Goal: Task Accomplishment & Management: Complete application form

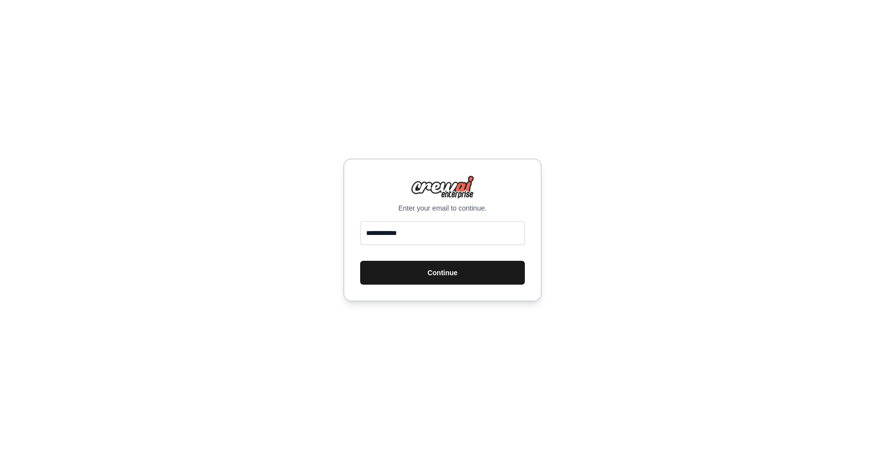
type input "**********"
click at [521, 279] on button "Continue" at bounding box center [442, 273] width 165 height 24
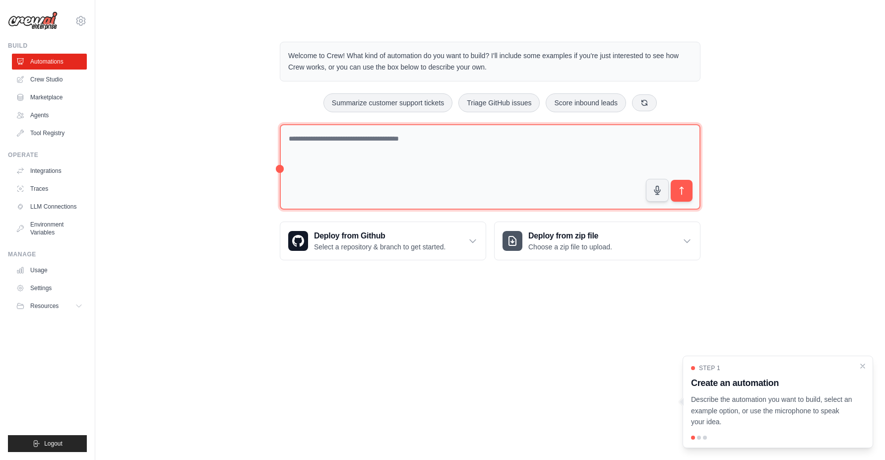
click at [425, 155] on textarea at bounding box center [490, 167] width 421 height 86
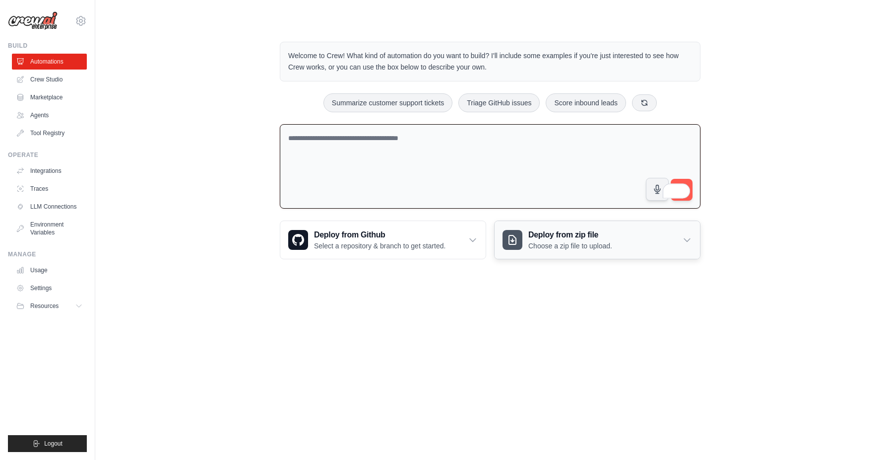
click at [577, 244] on p "Choose a zip file to upload." at bounding box center [571, 246] width 84 height 10
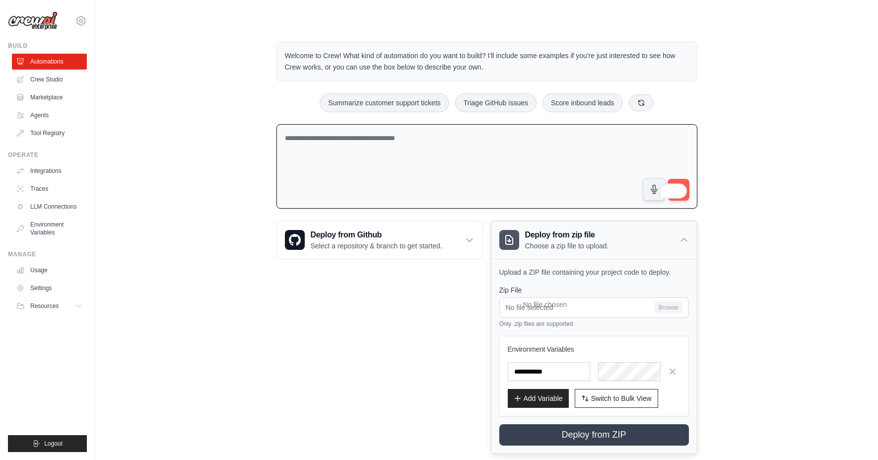
click at [595, 241] on p "Choose a zip file to upload." at bounding box center [567, 246] width 84 height 10
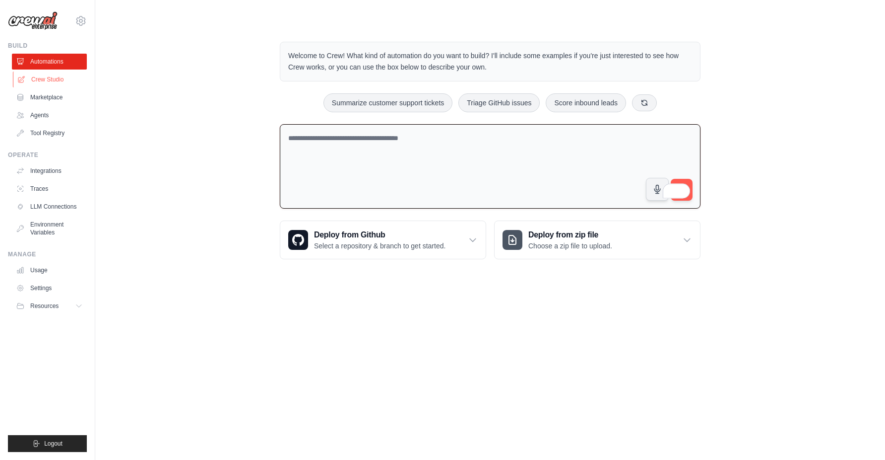
click at [30, 76] on link "Crew Studio" at bounding box center [50, 79] width 75 height 16
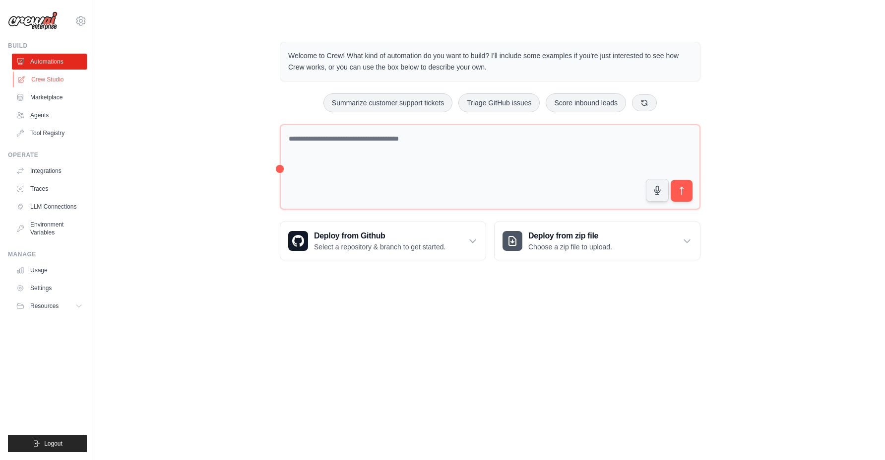
click at [63, 80] on link "Crew Studio" at bounding box center [50, 79] width 75 height 16
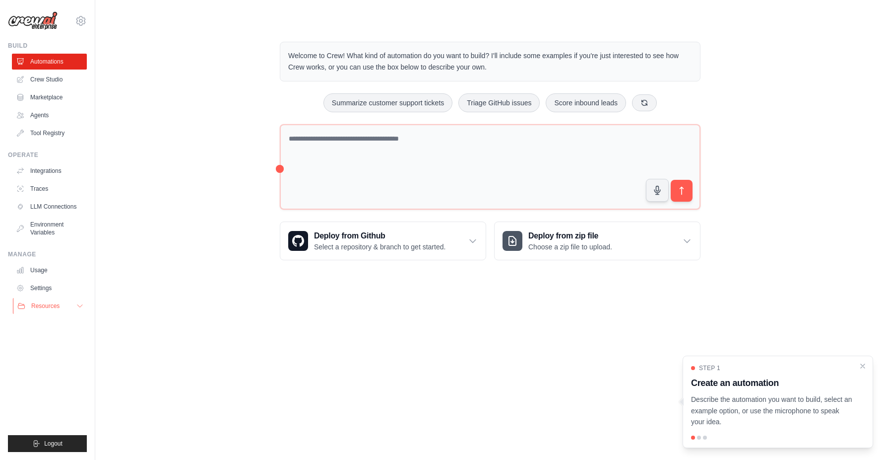
click at [73, 303] on button "Resources" at bounding box center [50, 306] width 75 height 16
click at [62, 320] on span "Documentation" at bounding box center [55, 323] width 40 height 8
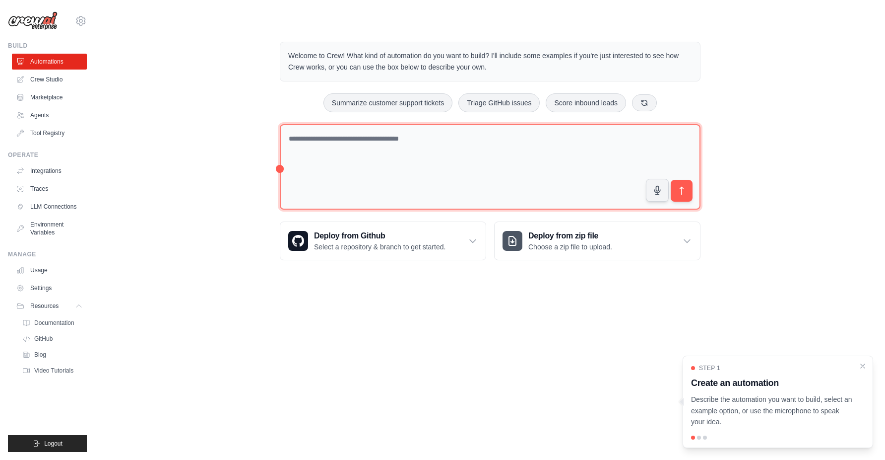
click at [358, 144] on textarea at bounding box center [490, 167] width 421 height 86
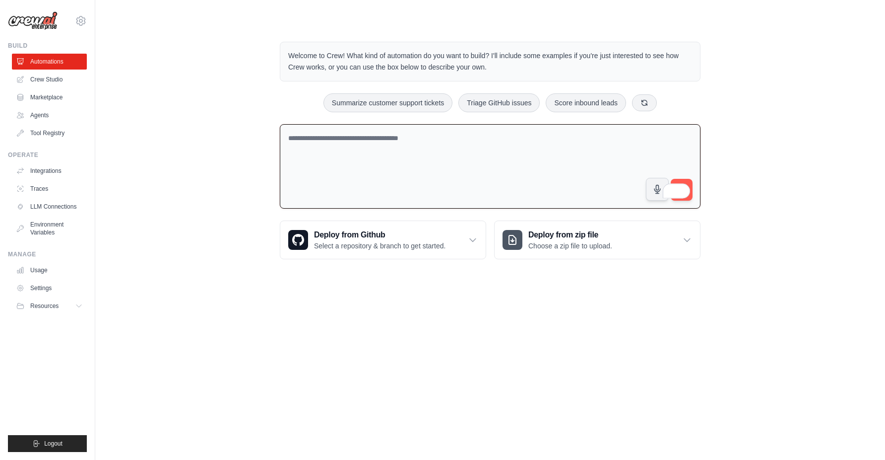
click at [342, 57] on p "Welcome to Crew! What kind of automation do you want to build? I'll include som…" at bounding box center [490, 61] width 404 height 23
click at [598, 99] on button "Score inbound leads" at bounding box center [586, 102] width 80 height 19
type textarea "**********"
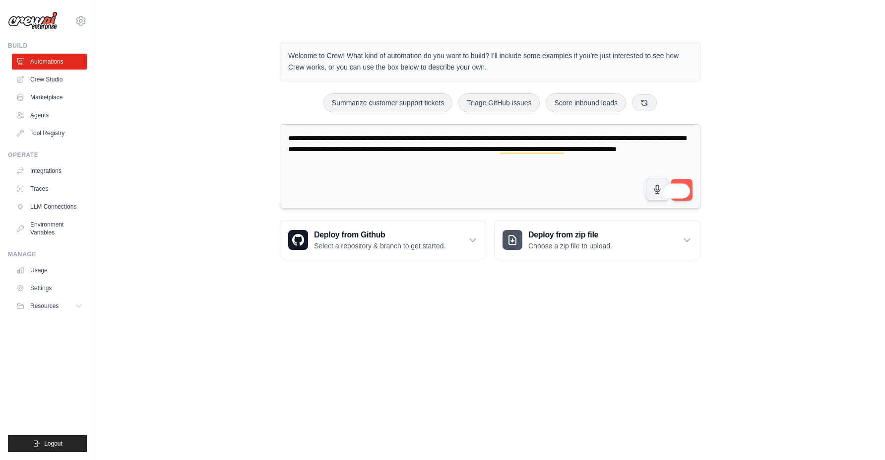
click at [688, 176] on textarea "**********" at bounding box center [490, 166] width 421 height 85
click at [686, 182] on div "**********" at bounding box center [490, 168] width 421 height 89
click at [687, 179] on button "submit" at bounding box center [681, 189] width 23 height 23
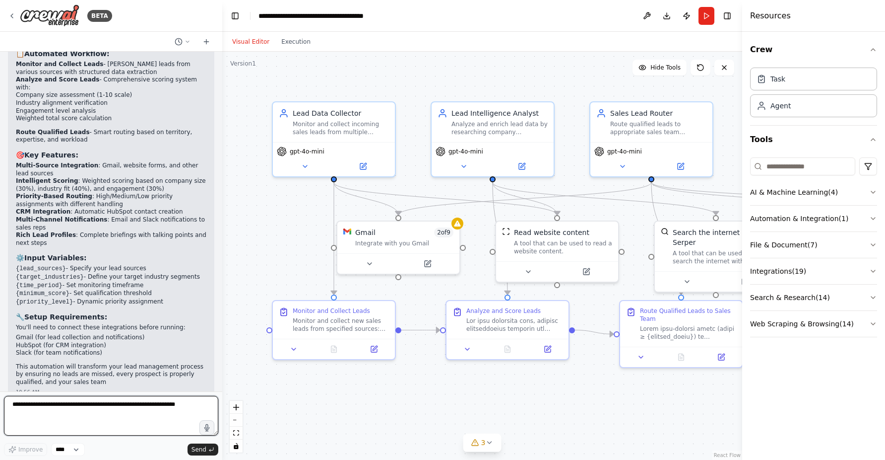
scroll to position [857, 0]
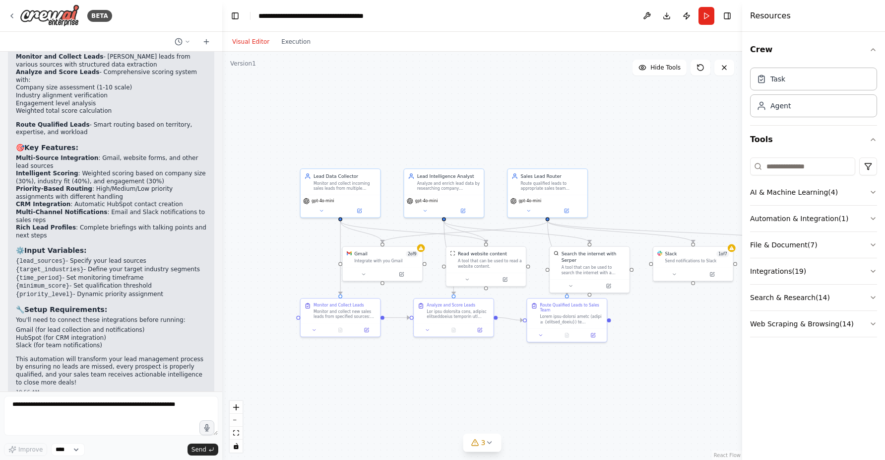
drag, startPoint x: 650, startPoint y: 426, endPoint x: 609, endPoint y: 387, distance: 56.2
click at [609, 387] on div ".deletable-edge-delete-btn { width: 20px; height: 20px; border: 0px solid #ffff…" at bounding box center [482, 256] width 520 height 408
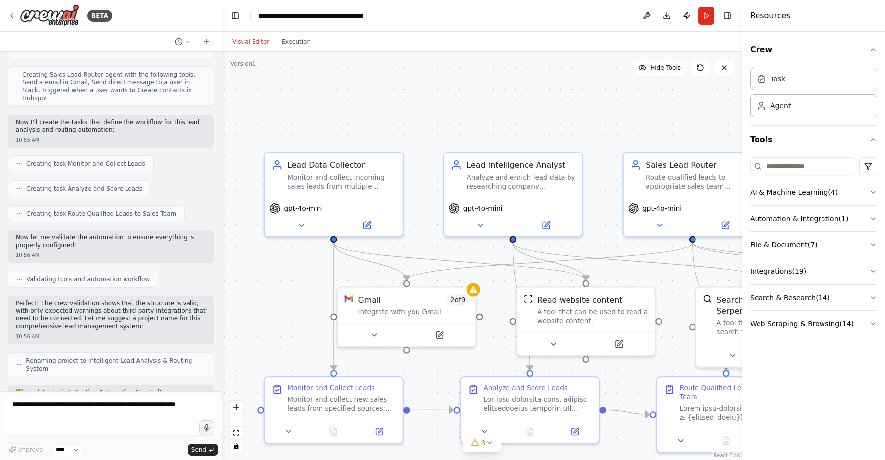
scroll to position [439, 0]
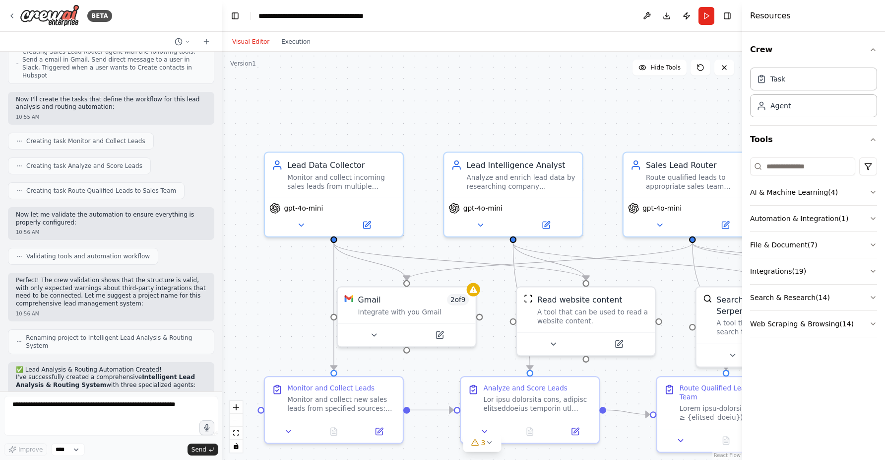
click at [22, 187] on div "Creating task Route Qualified Leads to Sales Team" at bounding box center [96, 191] width 160 height 8
click at [18, 191] on circle at bounding box center [17, 191] width 0 height 0
drag, startPoint x: 32, startPoint y: 237, endPoint x: 126, endPoint y: 250, distance: 94.7
click at [126, 250] on div "Develop a crew that analyzes incoming sales leads from various sources (website…" at bounding box center [111, 221] width 222 height 339
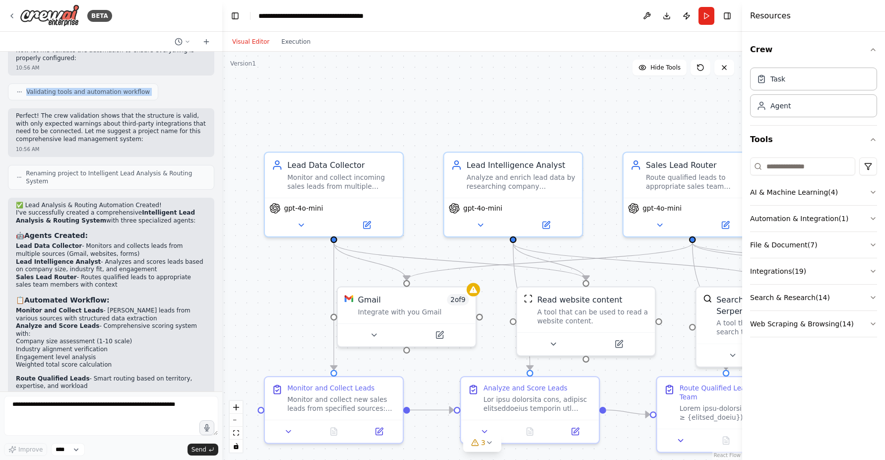
scroll to position [616, 0]
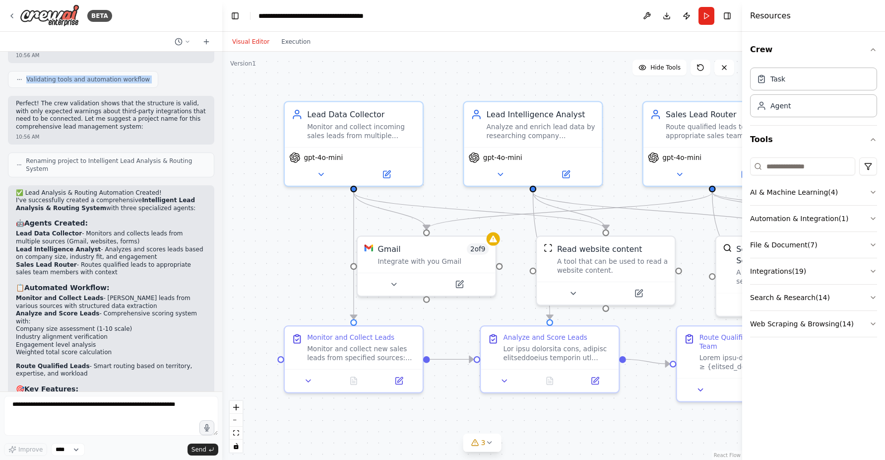
drag, startPoint x: 281, startPoint y: 266, endPoint x: 310, endPoint y: 202, distance: 70.6
click at [303, 213] on div ".deletable-edge-delete-btn { width: 20px; height: 20px; border: 0px solid #ffff…" at bounding box center [482, 256] width 520 height 408
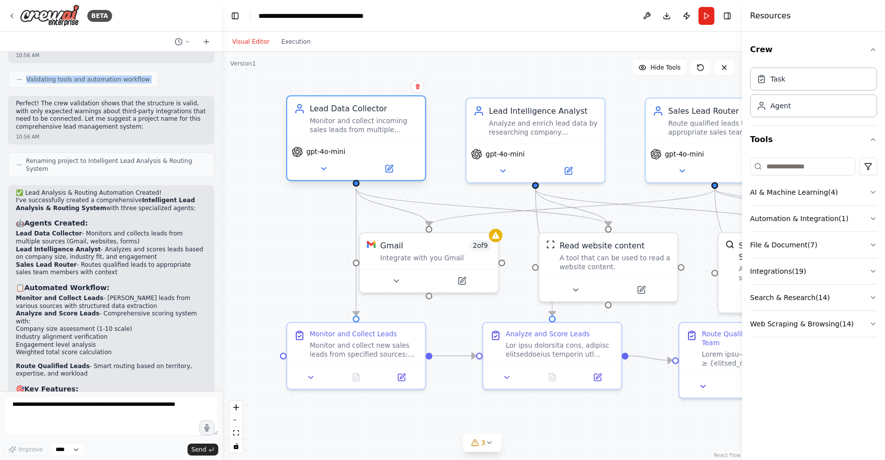
click at [337, 159] on div "gpt-4o-mini" at bounding box center [356, 160] width 138 height 39
click at [331, 151] on span "gpt-4o-mini" at bounding box center [325, 151] width 39 height 9
click at [325, 169] on icon at bounding box center [323, 168] width 9 height 9
click at [331, 169] on button at bounding box center [324, 168] width 64 height 13
click at [344, 143] on div "gpt-4o-mini" at bounding box center [356, 160] width 138 height 39
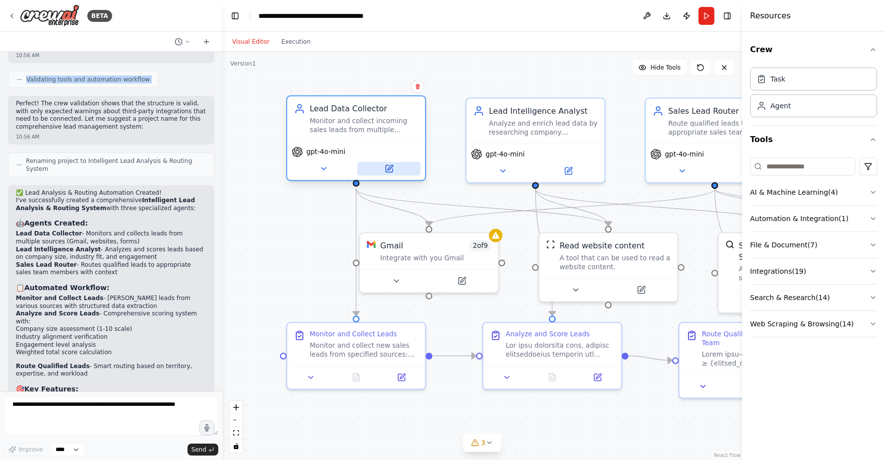
click at [378, 168] on button at bounding box center [389, 168] width 64 height 13
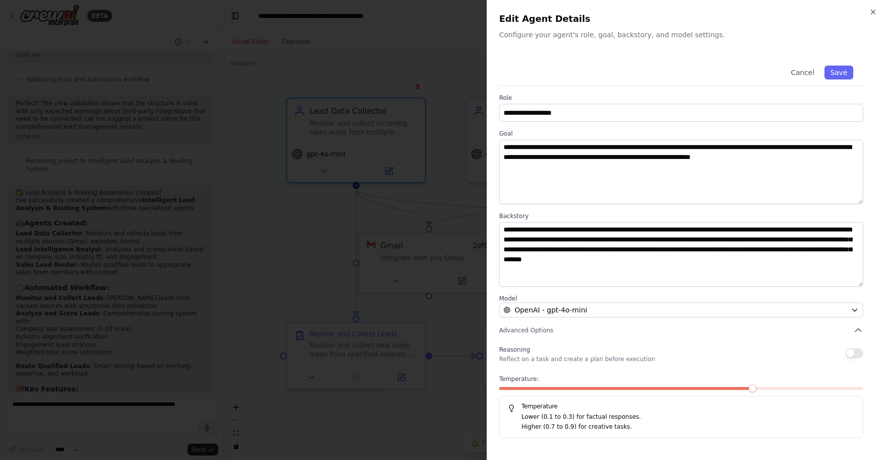
click at [424, 304] on div at bounding box center [442, 230] width 885 height 460
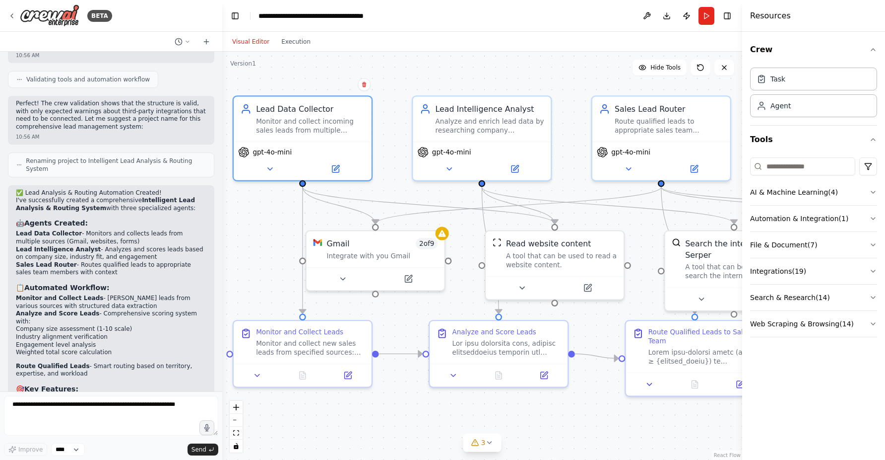
drag, startPoint x: 488, startPoint y: 191, endPoint x: 438, endPoint y: 189, distance: 50.7
click at [437, 189] on div ".deletable-edge-delete-btn { width: 20px; height: 20px; border: 0px solid #ffff…" at bounding box center [482, 256] width 520 height 408
drag, startPoint x: 546, startPoint y: 193, endPoint x: 507, endPoint y: 183, distance: 40.4
click at [507, 183] on div ".deletable-edge-delete-btn { width: 20px; height: 20px; border: 0px solid #ffff…" at bounding box center [482, 256] width 520 height 408
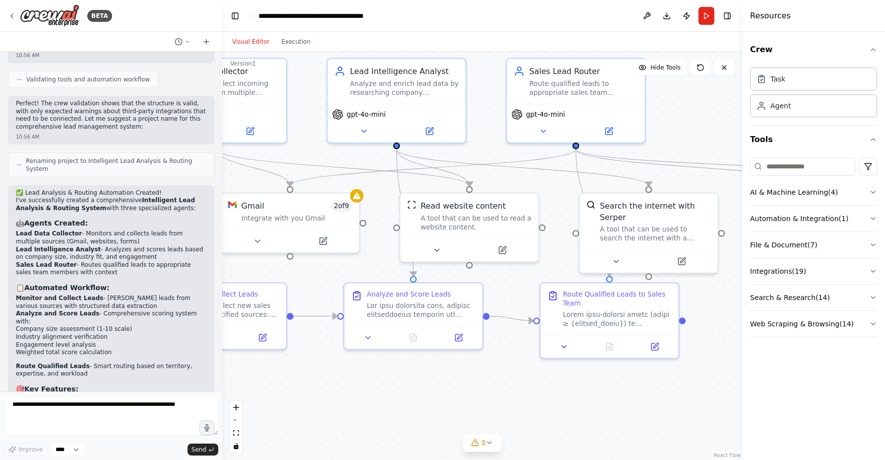
drag, startPoint x: 603, startPoint y: 226, endPoint x: 476, endPoint y: 181, distance: 135.5
click at [521, 189] on div ".deletable-edge-delete-btn { width: 20px; height: 20px; border: 0px solid #ffff…" at bounding box center [482, 256] width 520 height 408
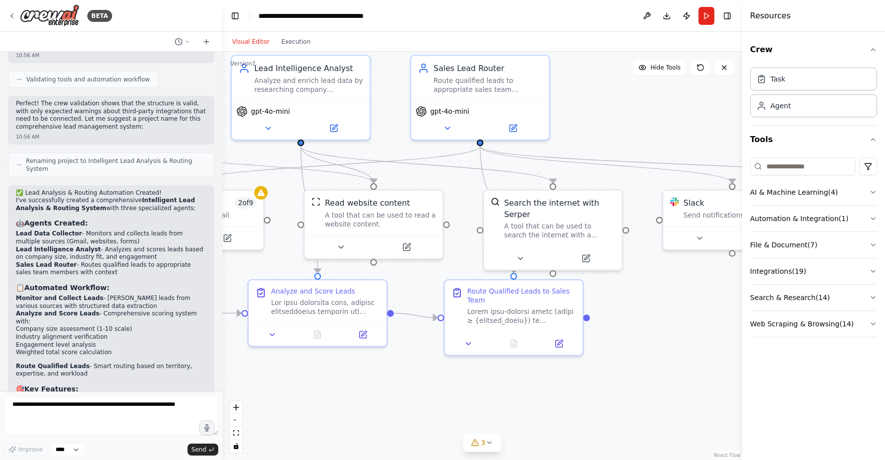
drag, startPoint x: 568, startPoint y: 199, endPoint x: 469, endPoint y: 208, distance: 99.2
click at [469, 208] on div ".deletable-edge-delete-btn { width: 20px; height: 20px; border: 0px solid #ffff…" at bounding box center [482, 256] width 520 height 408
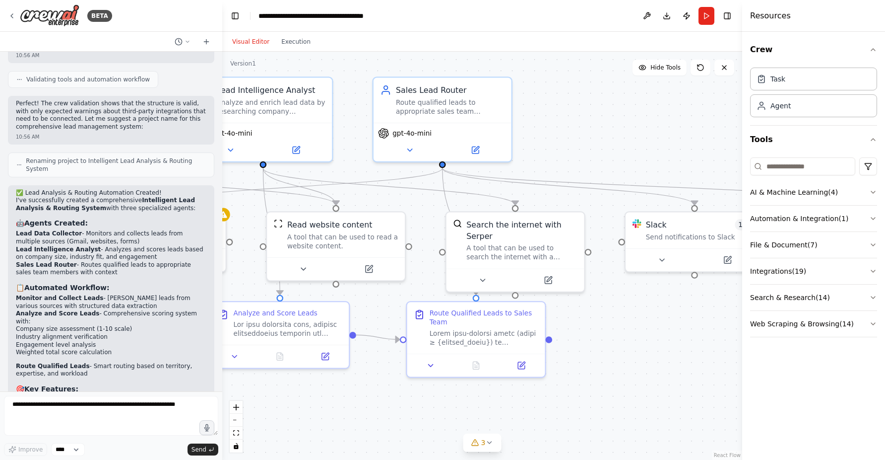
drag, startPoint x: 460, startPoint y: 214, endPoint x: 424, endPoint y: 196, distance: 40.2
click at [401, 221] on div ".deletable-edge-delete-btn { width: 20px; height: 20px; border: 0px solid #ffff…" at bounding box center [482, 256] width 520 height 408
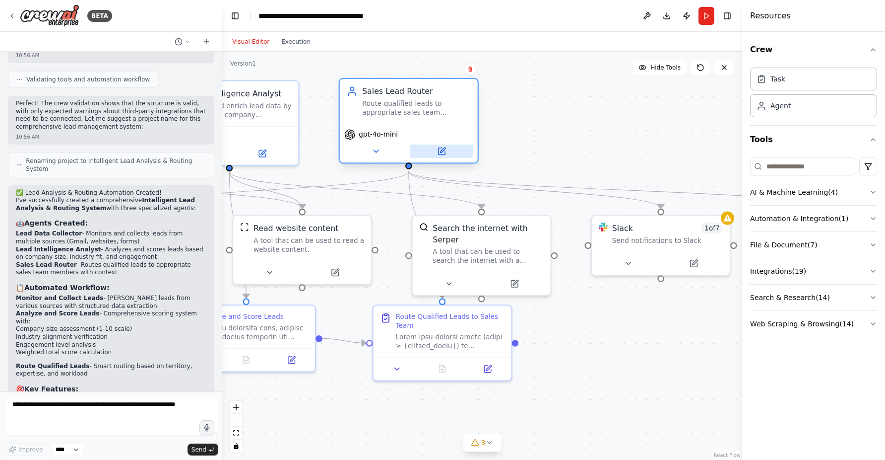
click at [449, 156] on button at bounding box center [442, 150] width 64 height 13
click at [442, 147] on icon at bounding box center [441, 151] width 9 height 9
click at [436, 150] on button at bounding box center [442, 150] width 64 height 13
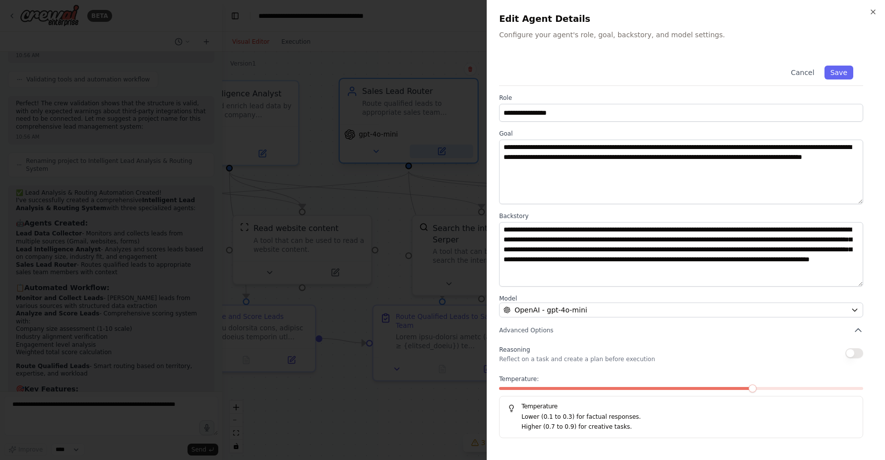
click at [436, 150] on div at bounding box center [442, 230] width 885 height 460
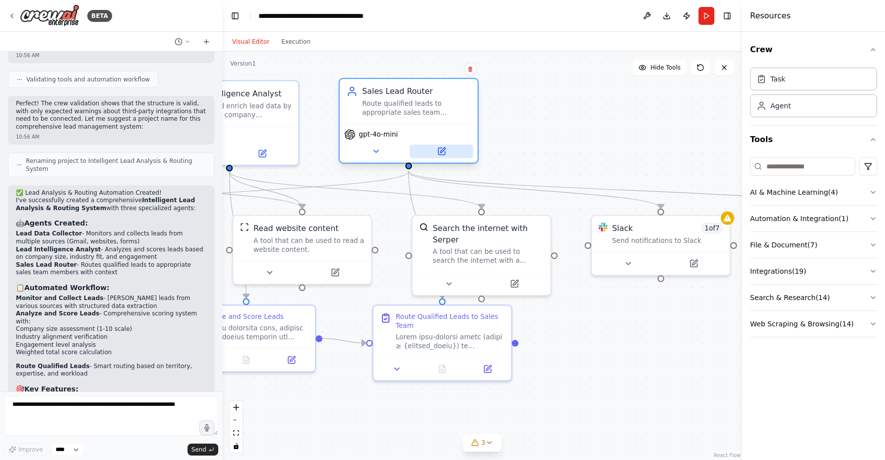
click at [436, 150] on button at bounding box center [442, 150] width 64 height 13
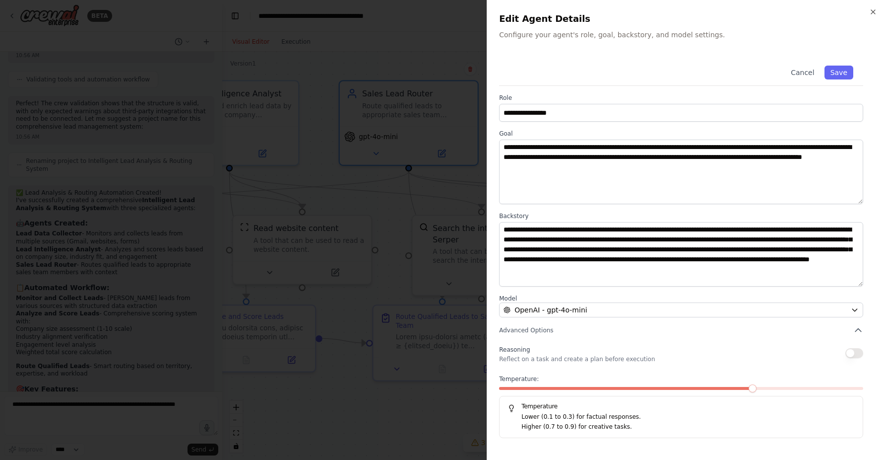
click at [229, 197] on div at bounding box center [442, 230] width 885 height 460
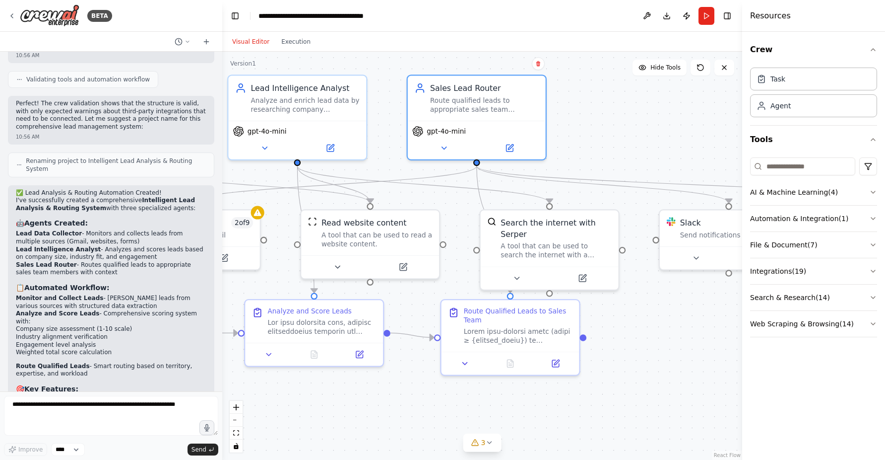
drag, startPoint x: 596, startPoint y: 331, endPoint x: 655, endPoint y: 325, distance: 60.0
click at [664, 327] on div ".deletable-edge-delete-btn { width: 20px; height: 20px; border: 0px solid #ffff…" at bounding box center [482, 256] width 520 height 408
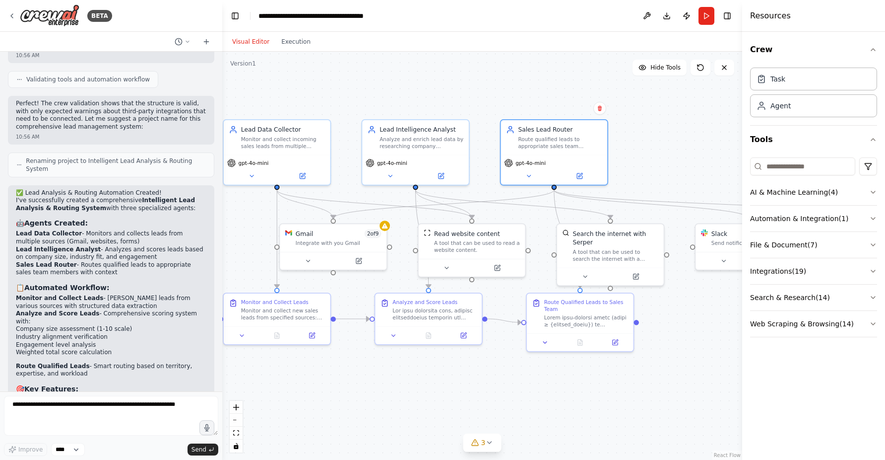
drag, startPoint x: 464, startPoint y: 276, endPoint x: 585, endPoint y: 274, distance: 120.6
click at [585, 274] on div ".deletable-edge-delete-btn { width: 20px; height: 20px; border: 0px solid #ffff…" at bounding box center [482, 256] width 520 height 408
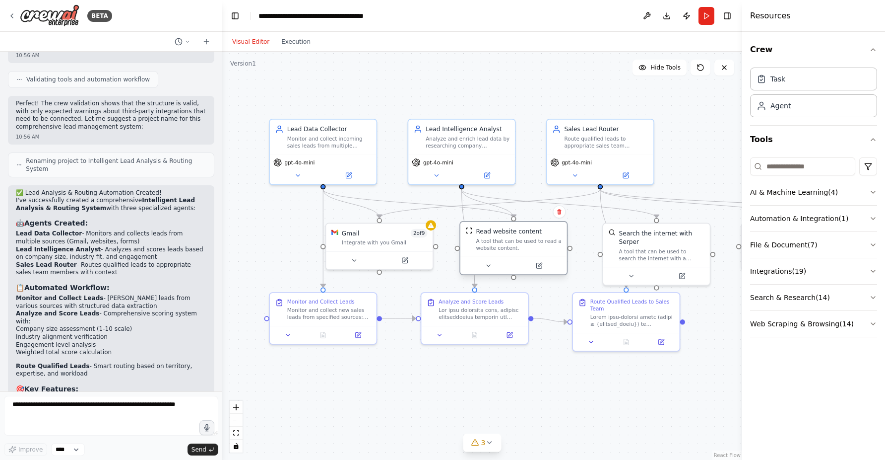
click at [526, 245] on div "A tool that can be used to read a website content." at bounding box center [519, 244] width 86 height 14
click at [523, 245] on div "A tool that can be used to read a website content." at bounding box center [519, 244] width 86 height 14
click at [536, 267] on icon at bounding box center [538, 265] width 5 height 5
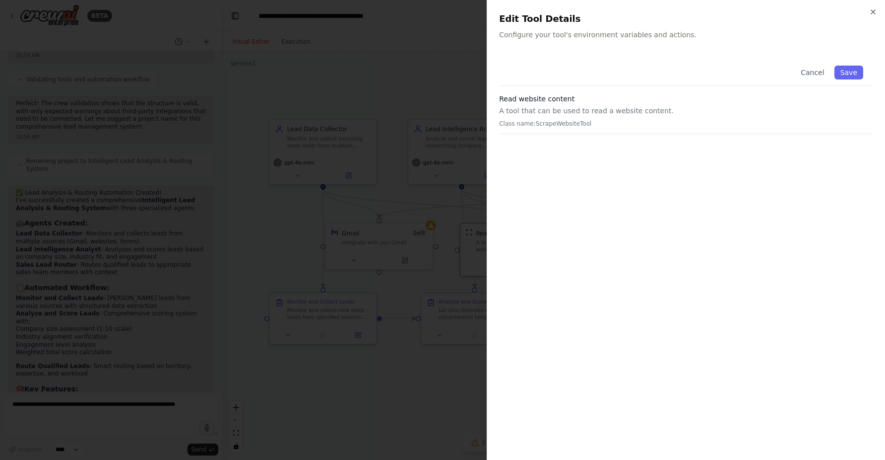
click at [449, 230] on div at bounding box center [442, 230] width 885 height 460
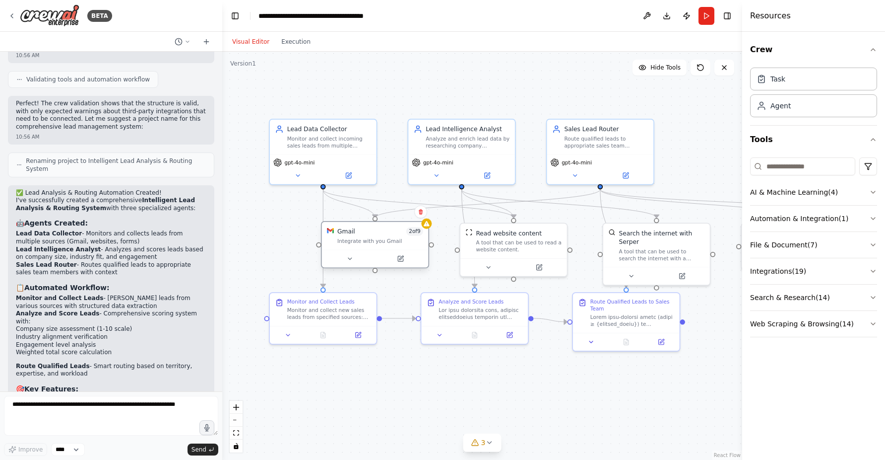
click at [382, 244] on div "Integrate with you Gmail" at bounding box center [380, 240] width 86 height 7
click at [403, 257] on icon at bounding box center [400, 258] width 7 height 7
click at [402, 258] on icon at bounding box center [400, 258] width 7 height 7
click at [397, 256] on icon at bounding box center [400, 258] width 7 height 7
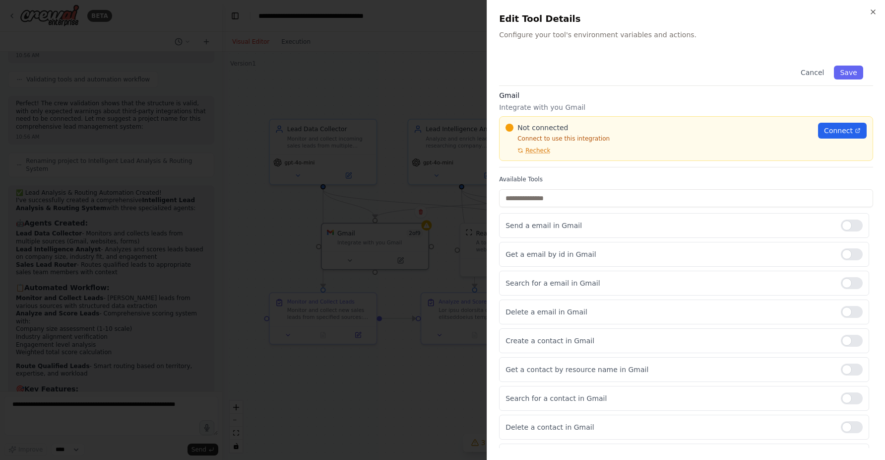
scroll to position [0, 0]
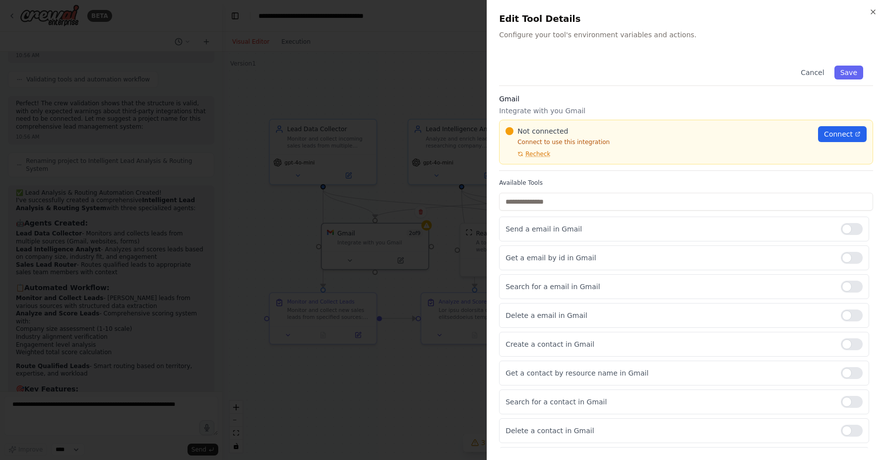
click at [876, 8] on icon "button" at bounding box center [873, 12] width 8 height 8
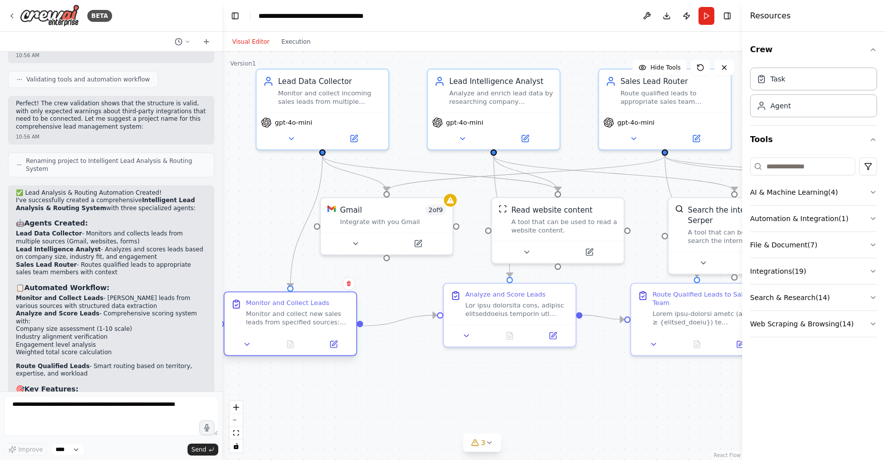
drag, startPoint x: 351, startPoint y: 309, endPoint x: 315, endPoint y: 318, distance: 37.3
click at [315, 318] on div "Monitor and collect new sales leads from specified sources: {lead_sources}. For…" at bounding box center [298, 317] width 104 height 17
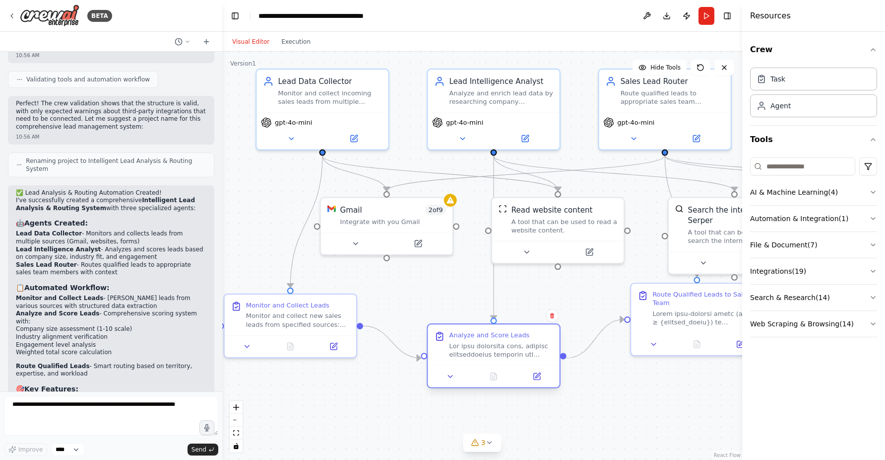
drag, startPoint x: 517, startPoint y: 320, endPoint x: 498, endPoint y: 359, distance: 43.7
click at [498, 359] on div "Analyze and Score Leads" at bounding box center [494, 344] width 132 height 41
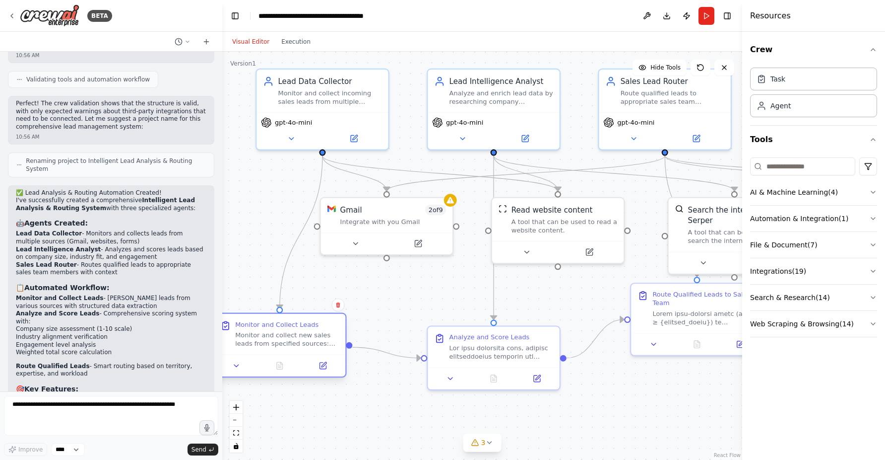
drag, startPoint x: 309, startPoint y: 321, endPoint x: 304, endPoint y: 342, distance: 21.9
click at [303, 342] on div "Monitor and collect new sales leads from specified sources: {lead_sources}. For…" at bounding box center [287, 339] width 104 height 17
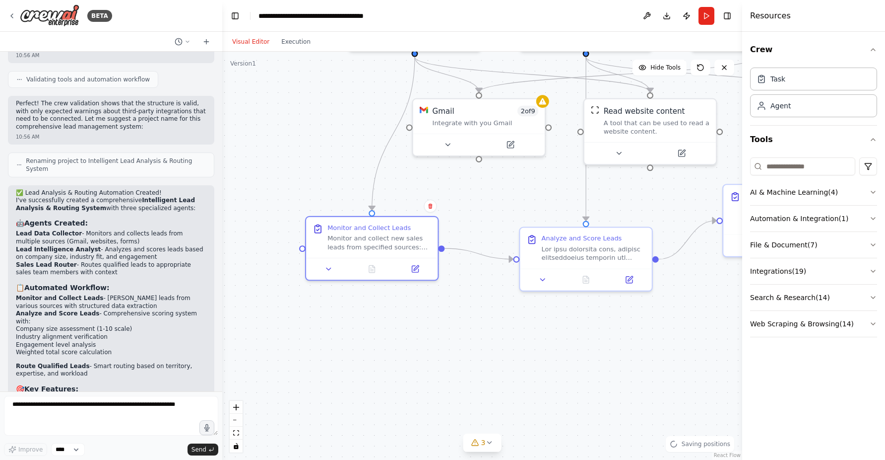
drag, startPoint x: 366, startPoint y: 397, endPoint x: 466, endPoint y: 298, distance: 140.4
click at [459, 298] on div ".deletable-edge-delete-btn { width: 20px; height: 20px; border: 0px solid #ffff…" at bounding box center [482, 256] width 520 height 408
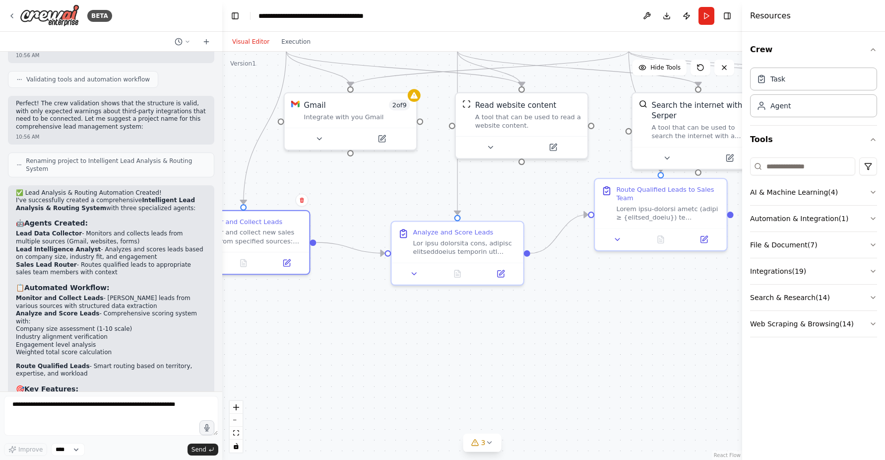
drag, startPoint x: 544, startPoint y: 325, endPoint x: 375, endPoint y: 315, distance: 169.5
click at [373, 317] on div ".deletable-edge-delete-btn { width: 20px; height: 20px; border: 0px solid #ffff…" at bounding box center [482, 256] width 520 height 408
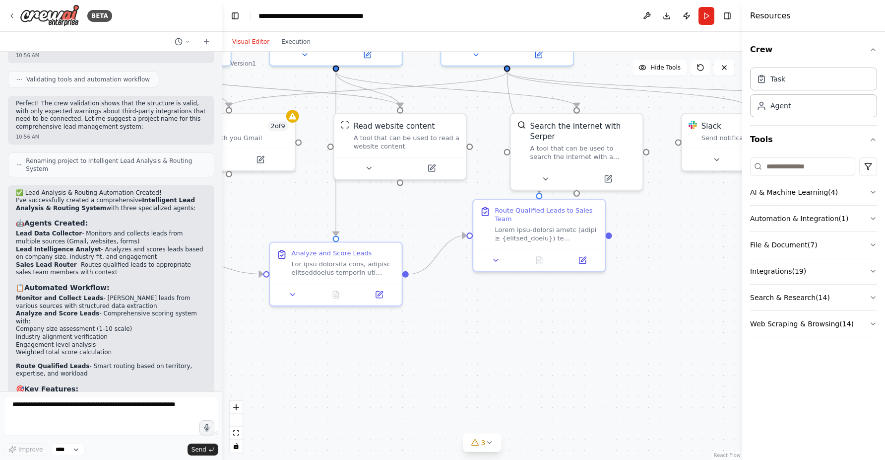
drag, startPoint x: 539, startPoint y: 321, endPoint x: 468, endPoint y: 329, distance: 70.9
click at [454, 342] on div ".deletable-edge-delete-btn { width: 20px; height: 20px; border: 0px solid #ffff…" at bounding box center [482, 256] width 520 height 408
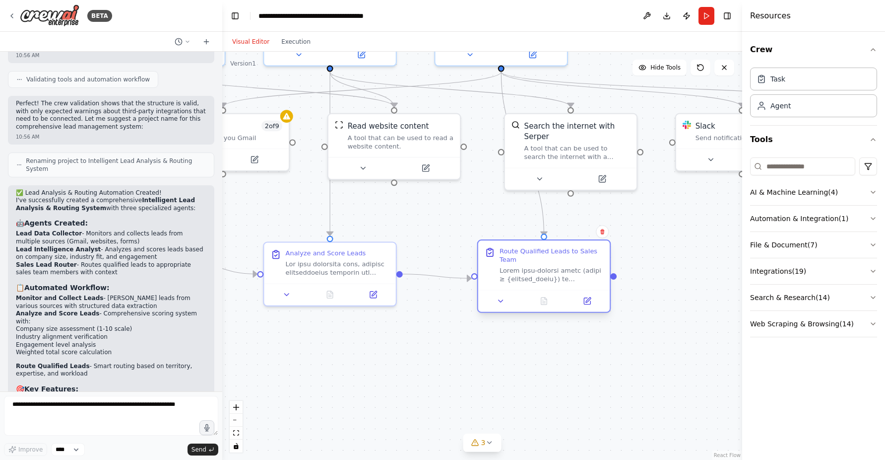
drag, startPoint x: 571, startPoint y: 265, endPoint x: 578, endPoint y: 286, distance: 22.0
click at [578, 286] on div "Route Qualified Leads to Sales Team" at bounding box center [544, 264] width 132 height 49
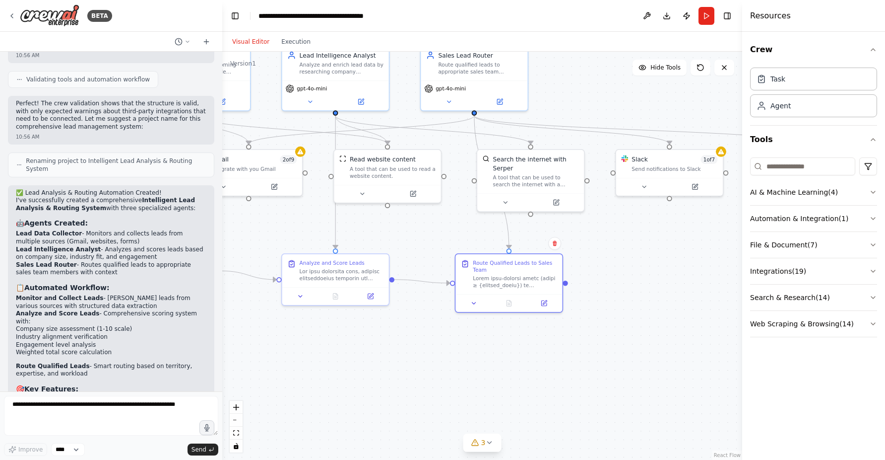
drag, startPoint x: 529, startPoint y: 331, endPoint x: 388, endPoint y: 339, distance: 141.6
click at [388, 339] on div ".deletable-edge-delete-btn { width: 20px; height: 20px; border: 0px solid #ffff…" at bounding box center [482, 256] width 520 height 408
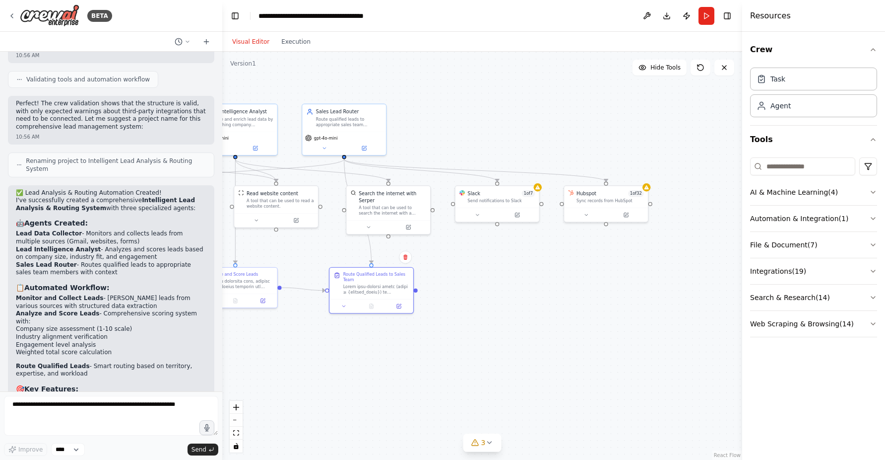
drag, startPoint x: 603, startPoint y: 320, endPoint x: 457, endPoint y: 315, distance: 147.0
click at [457, 315] on div ".deletable-edge-delete-btn { width: 20px; height: 20px; border: 0px solid #ffff…" at bounding box center [482, 256] width 520 height 408
drag, startPoint x: 516, startPoint y: 210, endPoint x: 512, endPoint y: 220, distance: 10.5
click at [512, 220] on icon at bounding box center [513, 219] width 5 height 5
click at [308, 111] on icon at bounding box center [310, 110] width 7 height 7
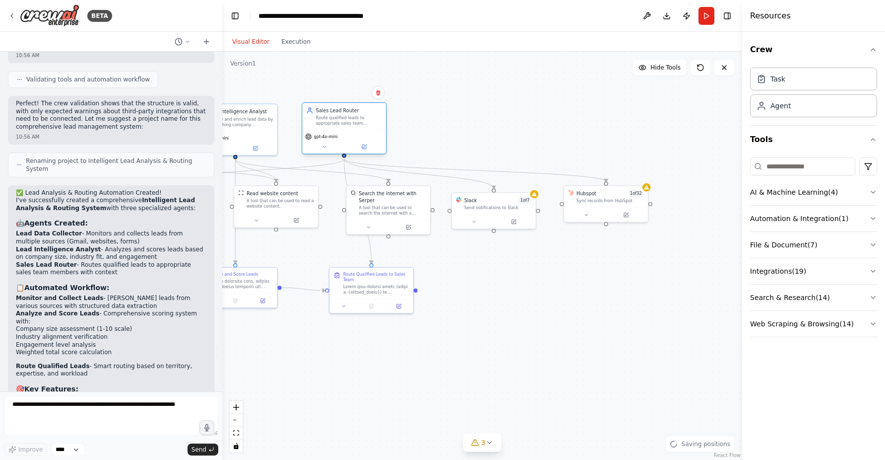
click at [310, 111] on icon at bounding box center [310, 111] width 4 height 1
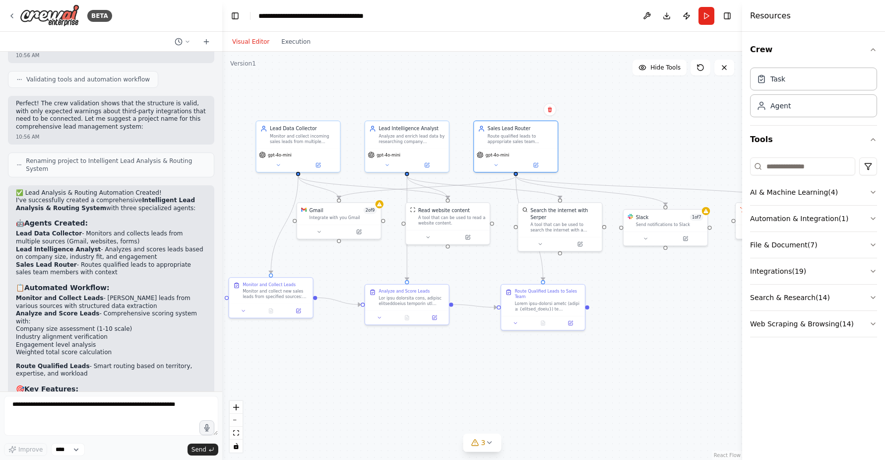
drag, startPoint x: 459, startPoint y: 130, endPoint x: 636, endPoint y: 146, distance: 177.5
click at [636, 146] on div ".deletable-edge-delete-btn { width: 20px; height: 20px; border: 0px solid #ffff…" at bounding box center [482, 256] width 520 height 408
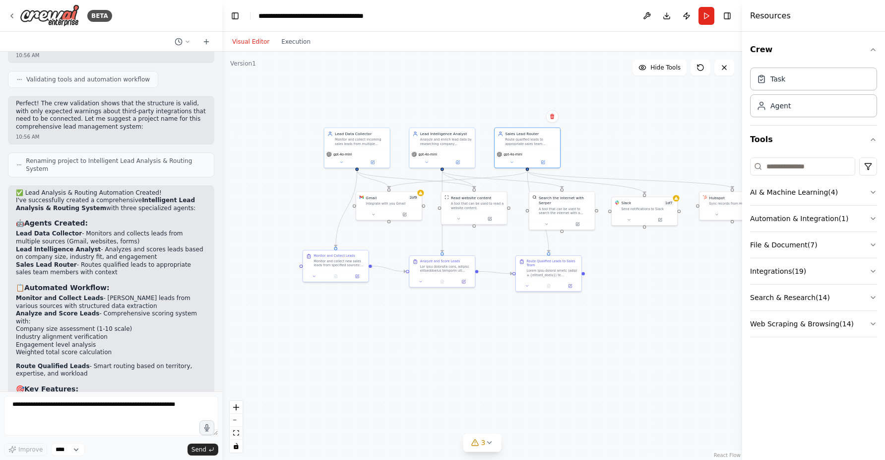
drag, startPoint x: 625, startPoint y: 144, endPoint x: 600, endPoint y: 139, distance: 25.8
click at [600, 139] on div ".deletable-edge-delete-btn { width: 20px; height: 20px; border: 0px solid #ffff…" at bounding box center [482, 256] width 520 height 408
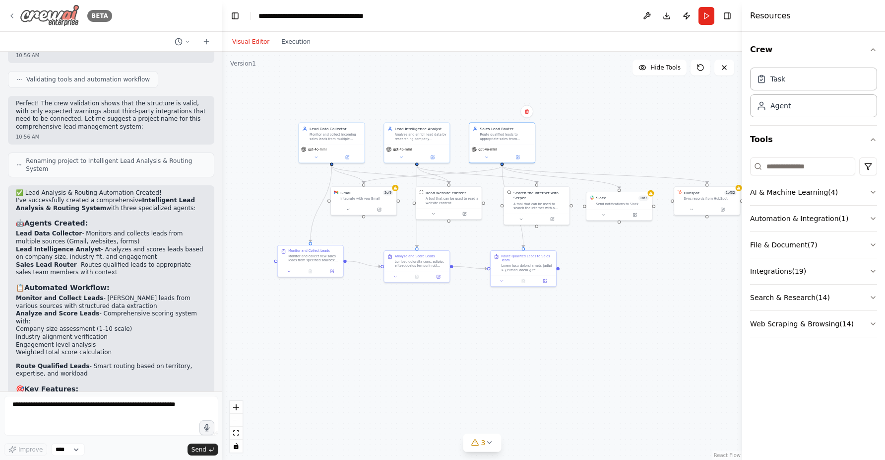
click at [48, 17] on img at bounding box center [50, 15] width 60 height 22
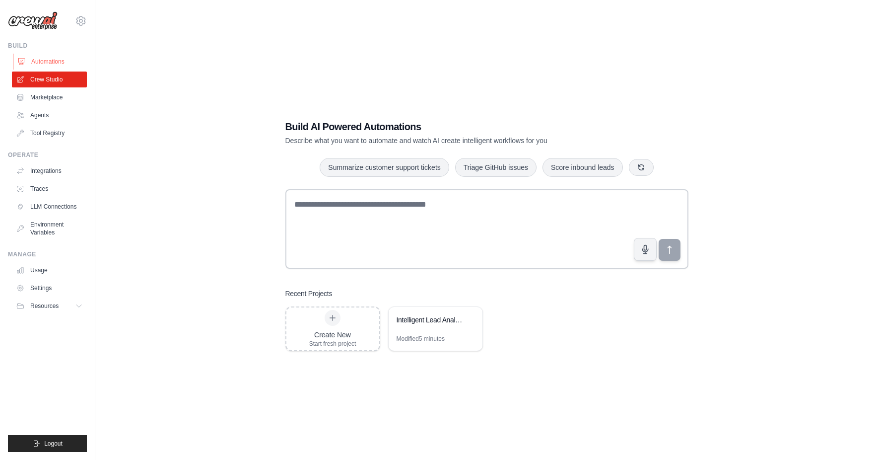
scroll to position [6, 0]
click at [48, 98] on link "Marketplace" at bounding box center [50, 97] width 75 height 16
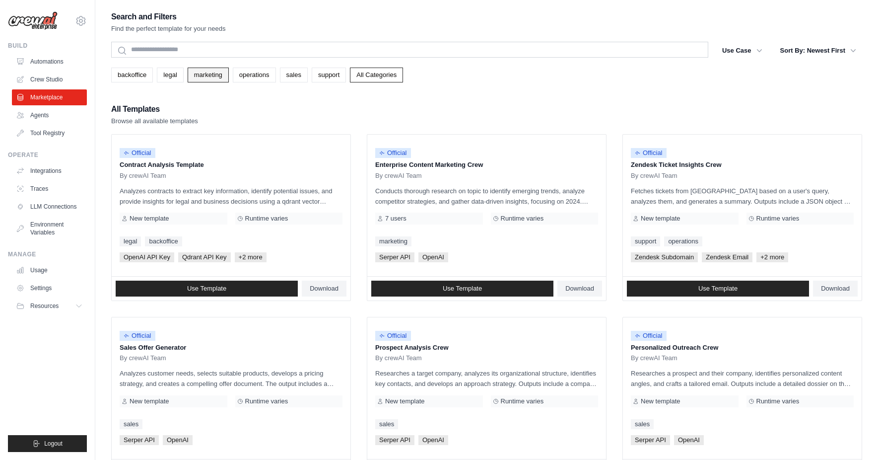
click at [214, 74] on link "marketing" at bounding box center [208, 74] width 41 height 15
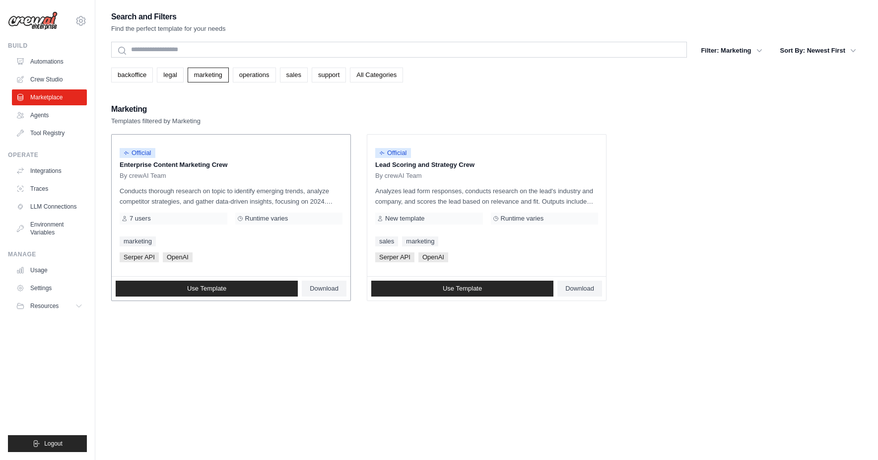
drag, startPoint x: 128, startPoint y: 217, endPoint x: 151, endPoint y: 217, distance: 23.3
click at [151, 217] on div "7 users" at bounding box center [174, 218] width 108 height 12
click at [199, 288] on span "Use Template" at bounding box center [206, 288] width 39 height 8
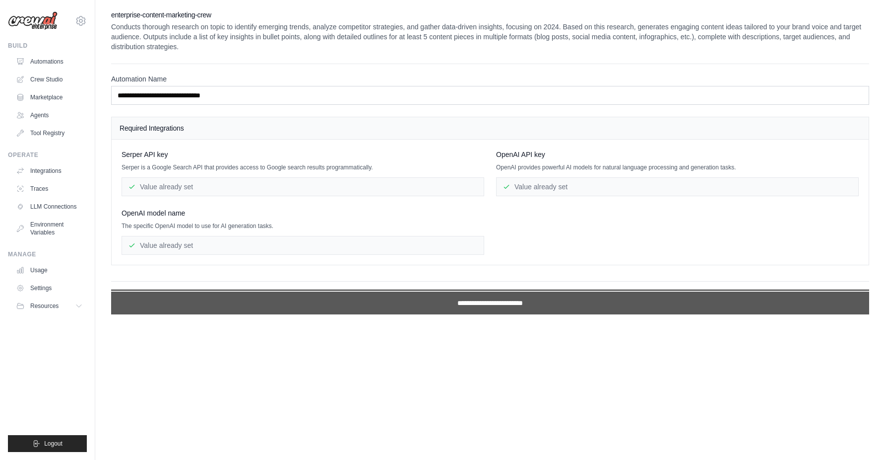
click at [464, 302] on input "**********" at bounding box center [490, 302] width 758 height 23
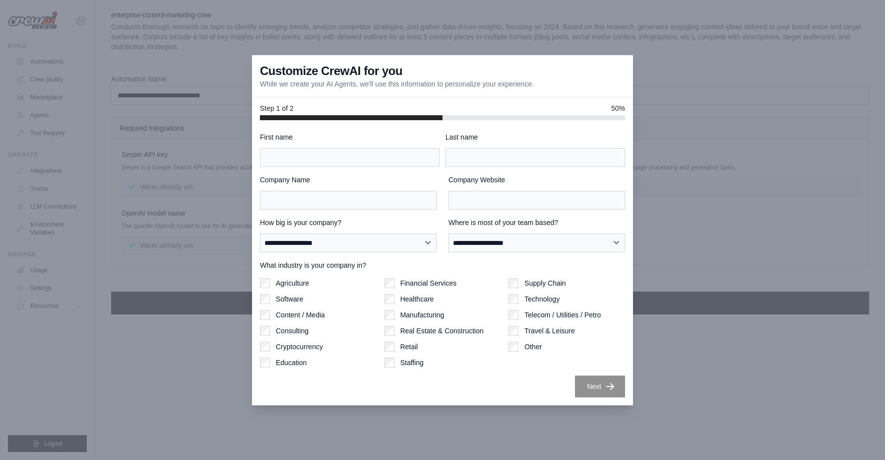
click at [191, 166] on div at bounding box center [442, 230] width 885 height 460
click at [606, 352] on div "Supply Chain Technology Telecom / Utilities / Petro Travel & Leisure Other" at bounding box center [567, 322] width 117 height 89
click at [662, 151] on div at bounding box center [442, 230] width 885 height 460
click at [487, 145] on div "Last name" at bounding box center [536, 149] width 180 height 35
click at [488, 148] on input "Last name" at bounding box center [536, 157] width 180 height 19
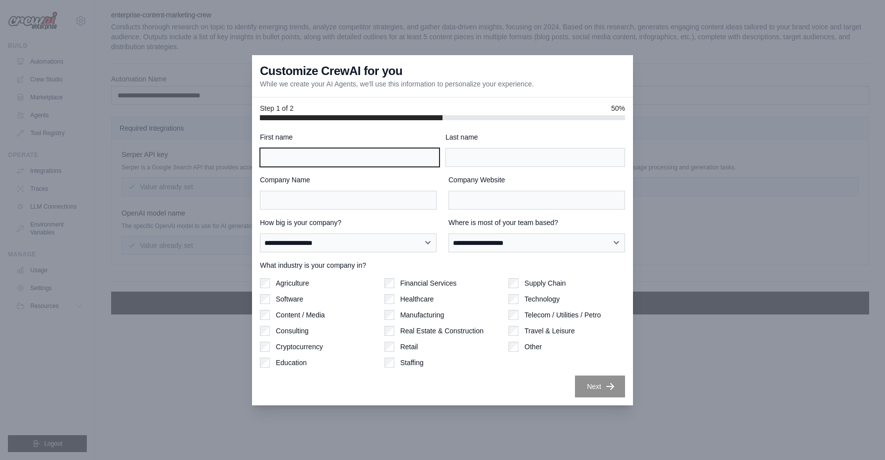
drag, startPoint x: 321, startPoint y: 157, endPoint x: 331, endPoint y: 157, distance: 10.4
click at [321, 157] on input "First name" at bounding box center [350, 157] width 180 height 19
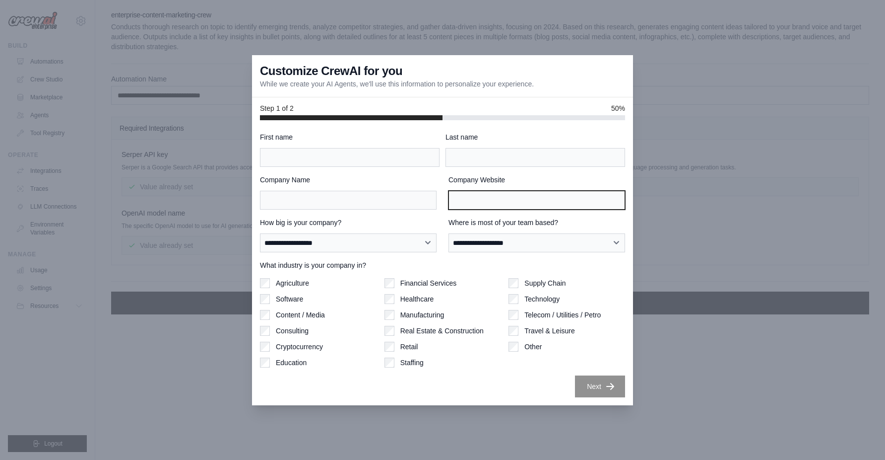
click at [544, 197] on input "Company Website" at bounding box center [537, 200] width 177 height 19
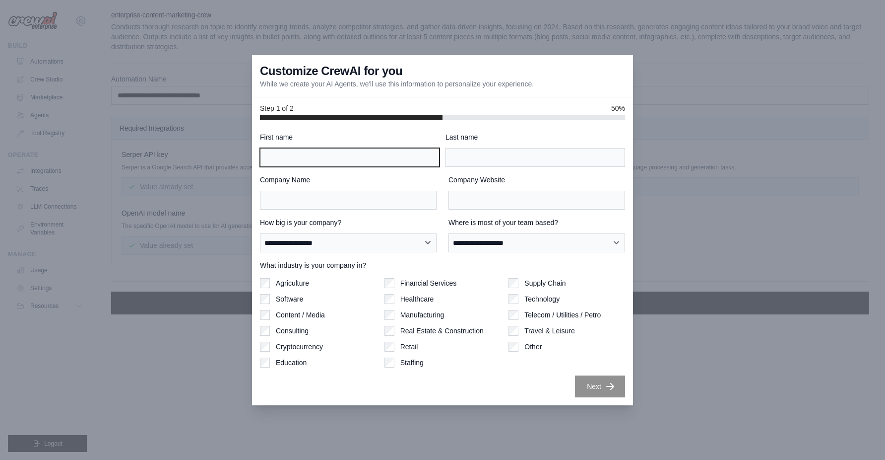
drag, startPoint x: 360, startPoint y: 160, endPoint x: 365, endPoint y: 161, distance: 5.5
click at [360, 160] on input "First name" at bounding box center [350, 157] width 180 height 19
type input "***"
click at [500, 140] on label "Last name" at bounding box center [536, 137] width 180 height 10
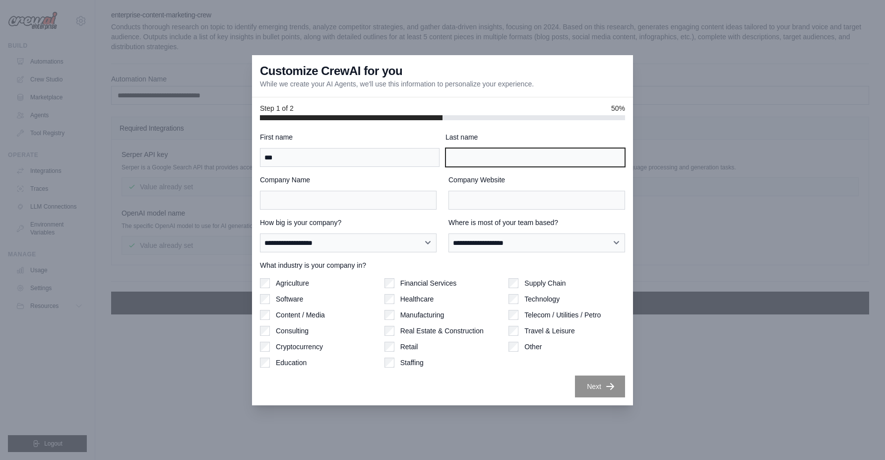
click at [500, 148] on input "Last name" at bounding box center [536, 157] width 180 height 19
click at [493, 149] on input "Last name" at bounding box center [536, 157] width 180 height 19
type input "*******"
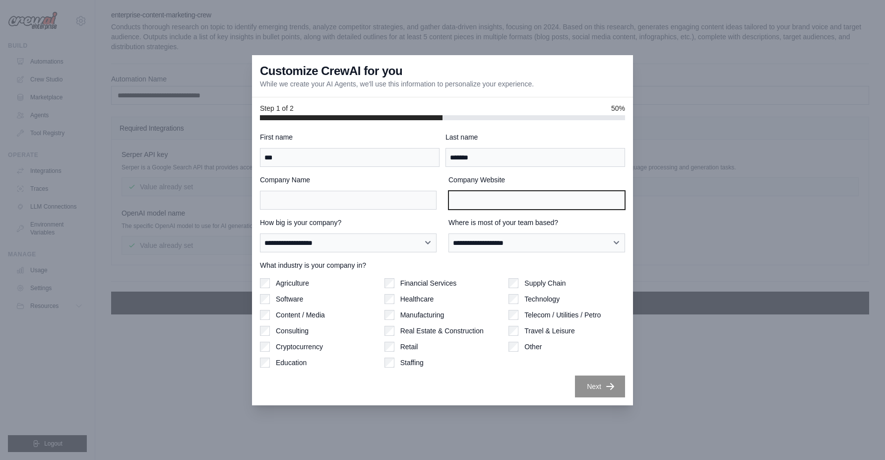
click at [475, 194] on input "Company Website" at bounding box center [537, 200] width 177 height 19
type input "********"
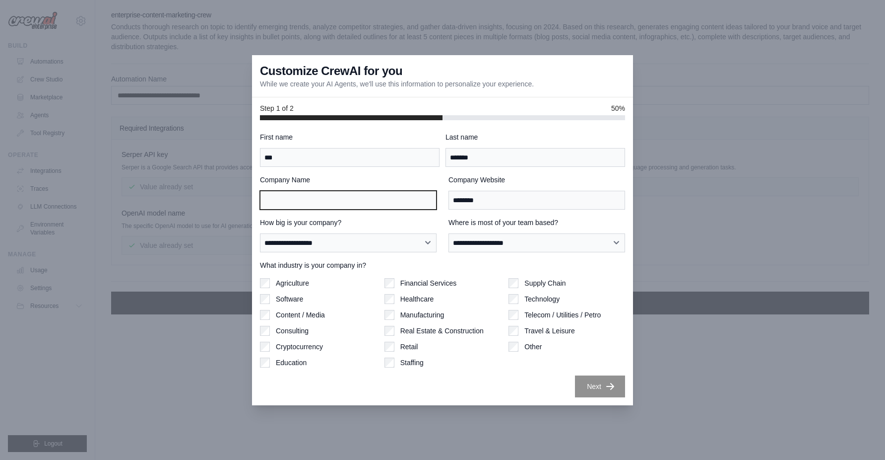
click at [430, 199] on input "Company Name" at bounding box center [348, 200] width 177 height 19
type input "*****"
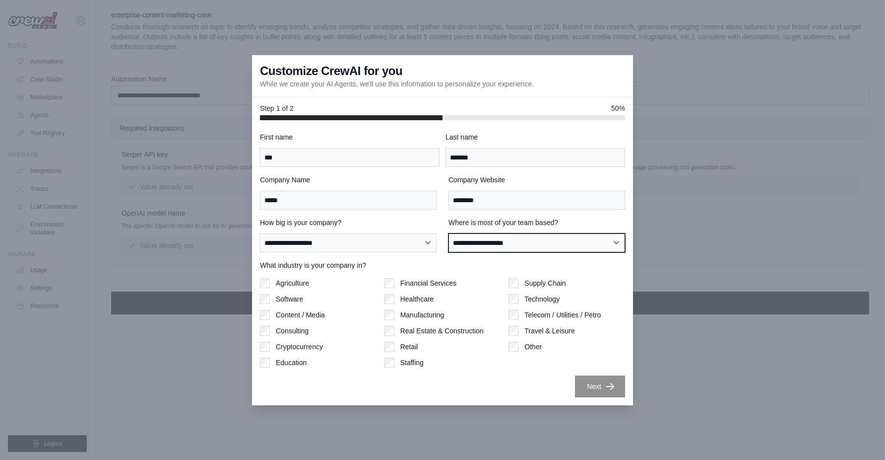
click at [492, 244] on select "**********" at bounding box center [537, 242] width 177 height 19
select select "**********"
click at [373, 240] on select "**********" at bounding box center [348, 242] width 177 height 19
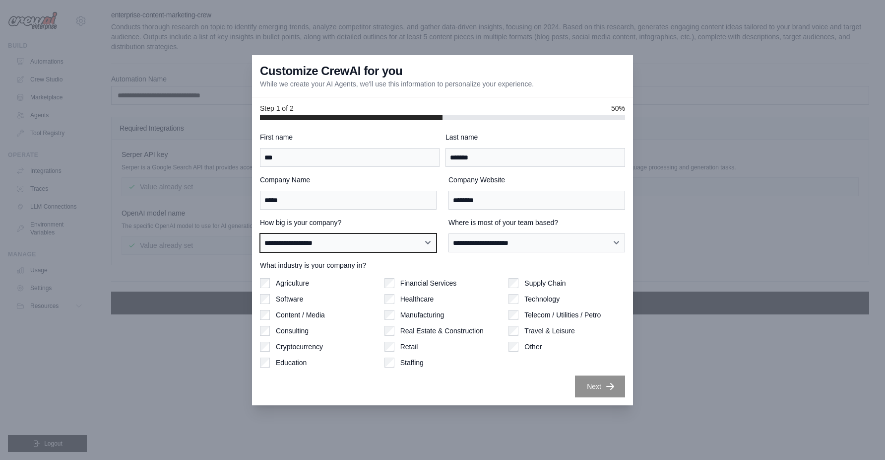
select select "**********"
drag, startPoint x: 290, startPoint y: 297, endPoint x: 354, endPoint y: 324, distance: 69.9
click at [290, 297] on label "Software" at bounding box center [289, 299] width 27 height 10
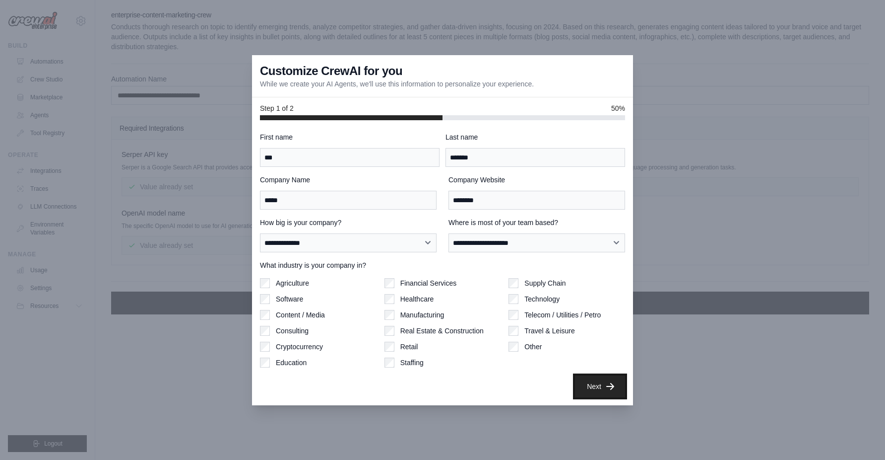
click at [596, 392] on button "Next" at bounding box center [600, 386] width 50 height 22
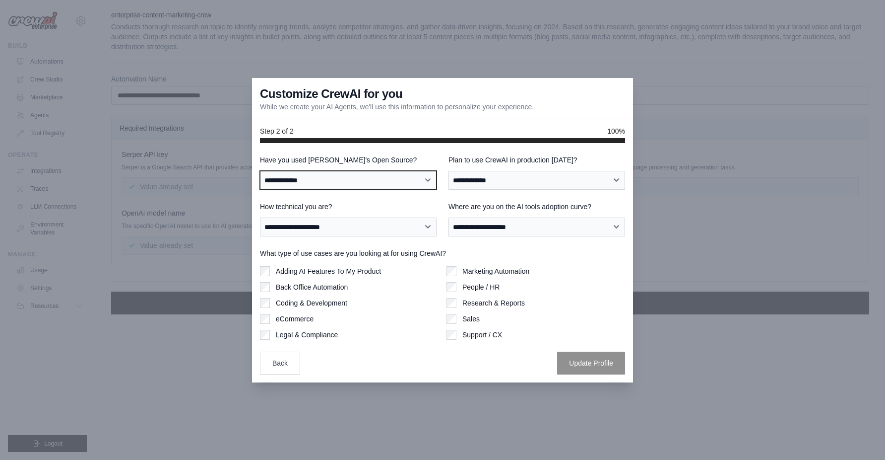
click at [372, 179] on select "**********" at bounding box center [348, 180] width 177 height 19
select select "**"
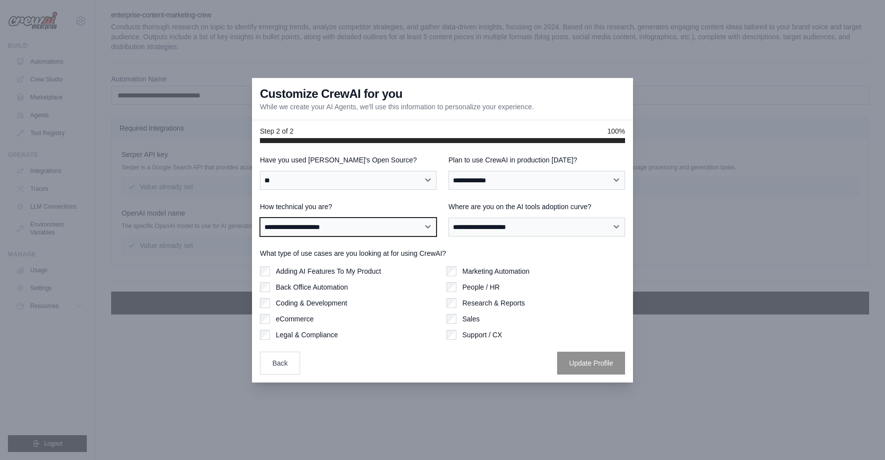
click at [315, 224] on select "**********" at bounding box center [348, 226] width 177 height 19
select select "**********"
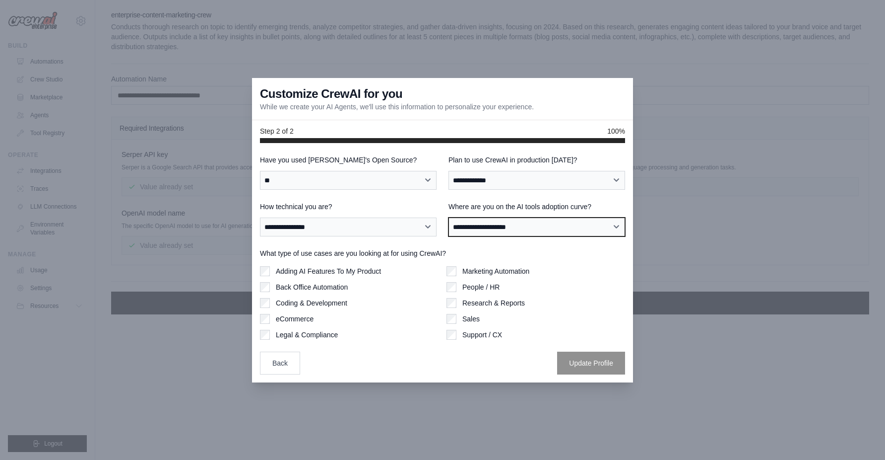
click at [465, 233] on select "**********" at bounding box center [537, 226] width 177 height 19
select select "**********"
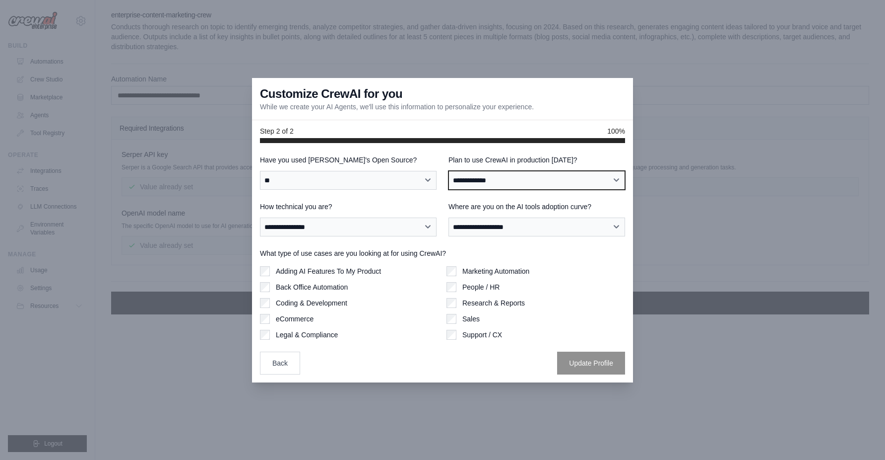
click at [506, 179] on select "**********" at bounding box center [537, 180] width 177 height 19
select select "****"
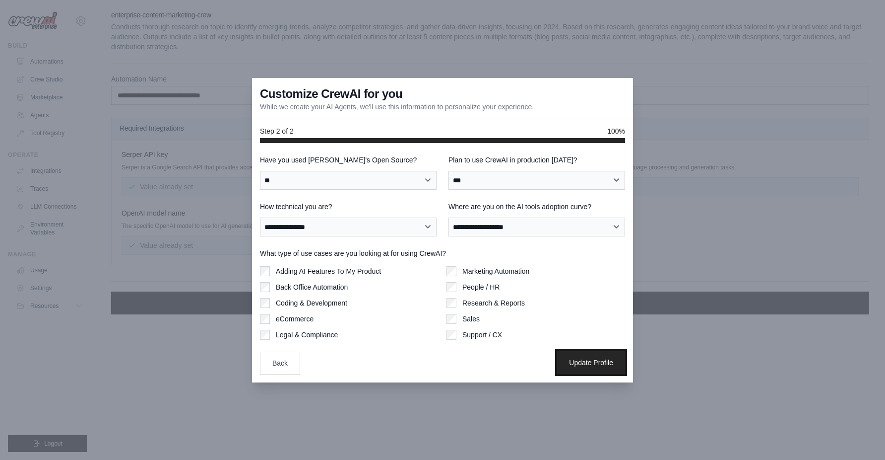
click at [615, 365] on button "Update Profile" at bounding box center [591, 362] width 68 height 23
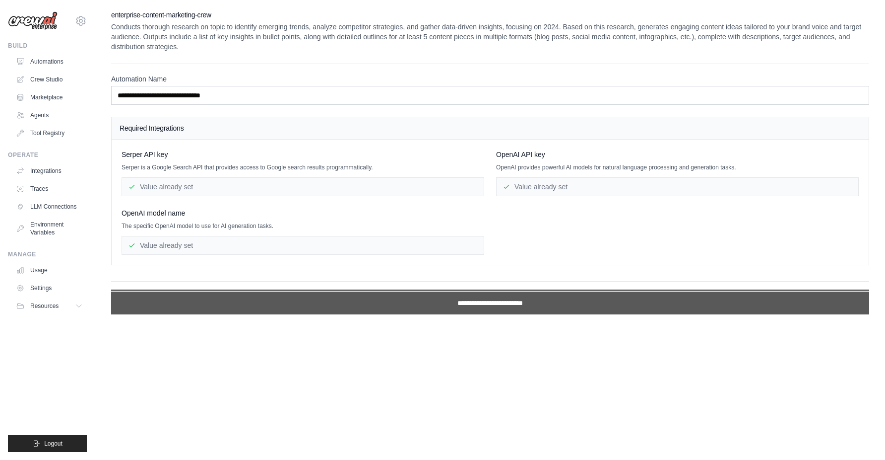
click at [474, 302] on input "**********" at bounding box center [490, 302] width 758 height 23
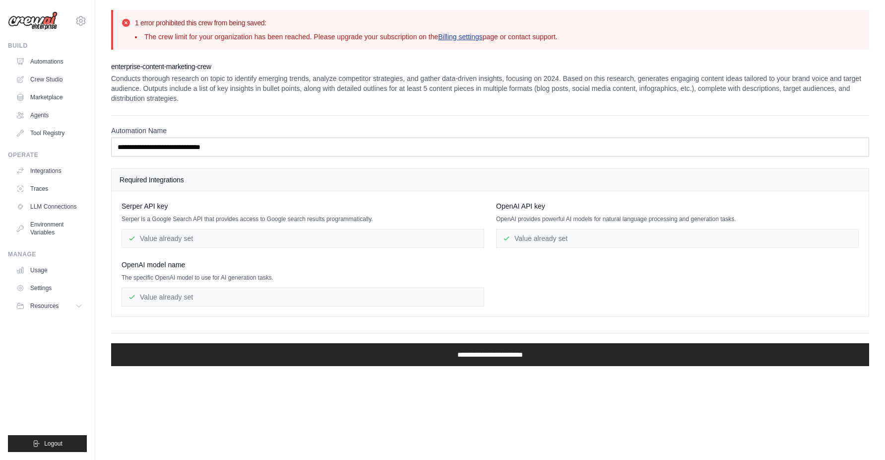
click at [483, 39] on link "Billing settings" at bounding box center [460, 37] width 45 height 8
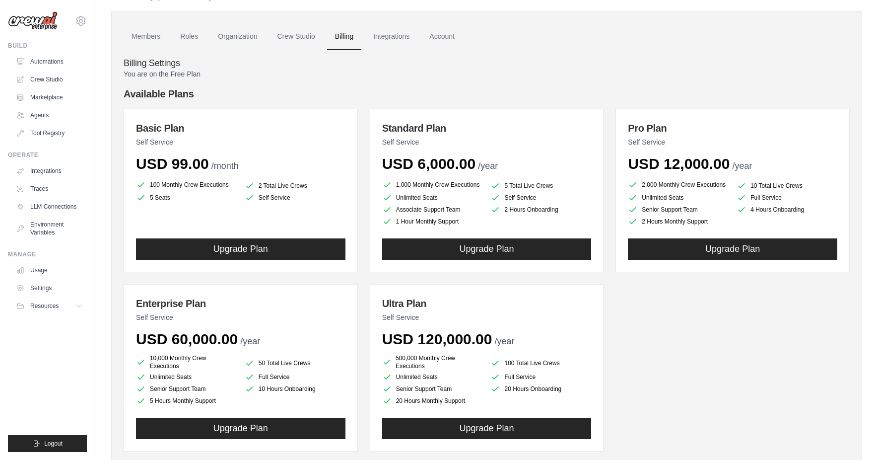
scroll to position [31, 0]
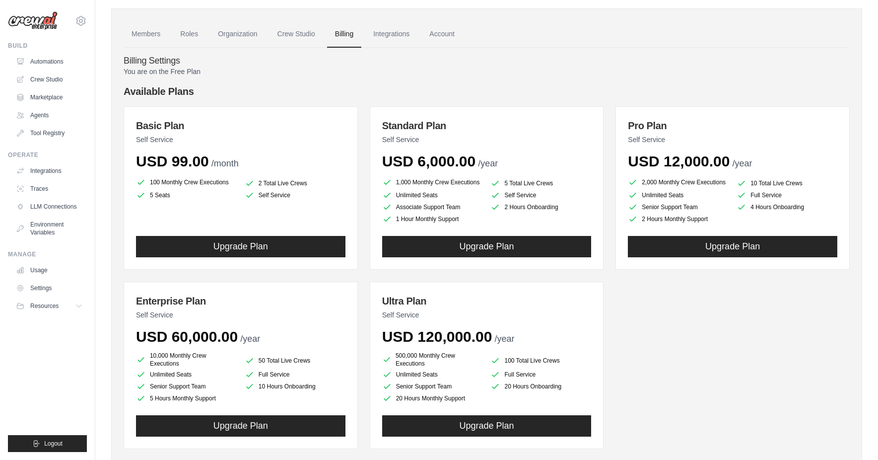
drag, startPoint x: 428, startPoint y: 187, endPoint x: 378, endPoint y: 170, distance: 52.9
click at [378, 170] on div "Standard Plan Self Service USD 6,000.00 /year 1,000 Monthly Crew Executions 5 T…" at bounding box center [487, 187] width 234 height 163
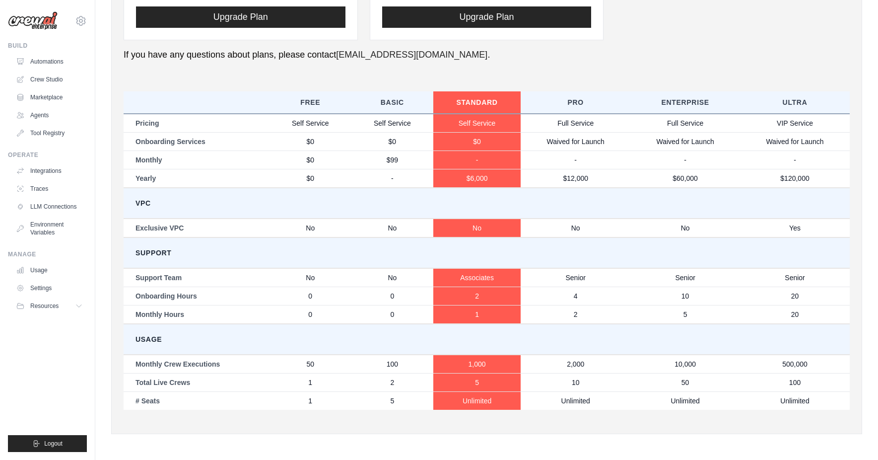
drag, startPoint x: 377, startPoint y: 170, endPoint x: 376, endPoint y: 181, distance: 10.9
click at [376, 181] on div "You are on the Free Plan Available Plans Basic Plan Self Service USD 99.00 /mon…" at bounding box center [487, 39] width 726 height 763
click at [378, 180] on td "-" at bounding box center [392, 178] width 82 height 19
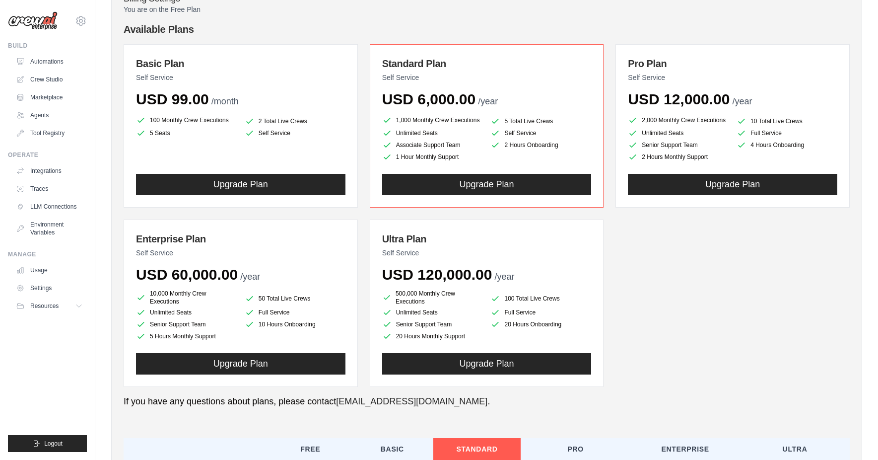
scroll to position [91, 0]
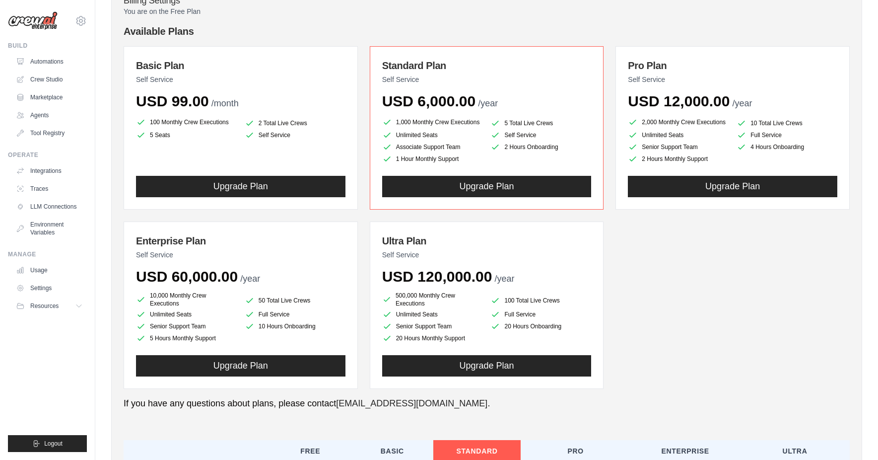
drag, startPoint x: 374, startPoint y: 68, endPoint x: 560, endPoint y: 208, distance: 233.1
click at [560, 208] on div "Standard Plan Self Service USD 6,000.00 /year 1,000 Monthly Crew Executions 5 T…" at bounding box center [487, 127] width 234 height 163
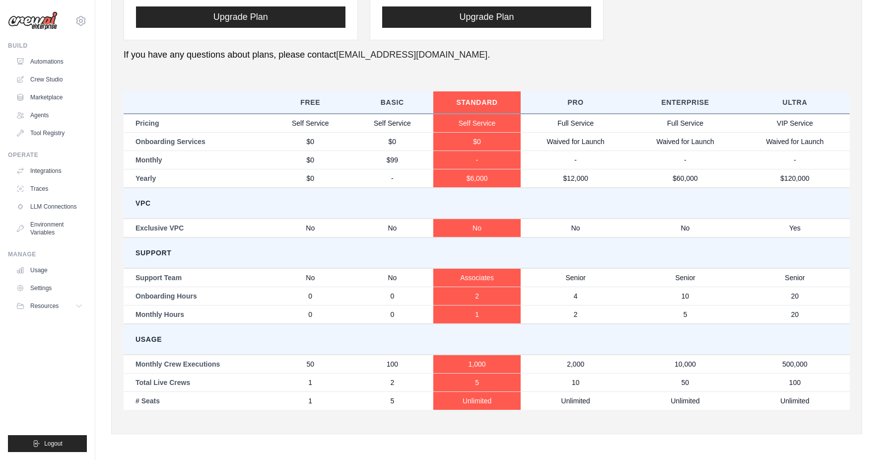
click at [685, 257] on tbody "Pricing Self Service Self Service Self Service Full Service Full Service VIP Se…" at bounding box center [487, 262] width 726 height 296
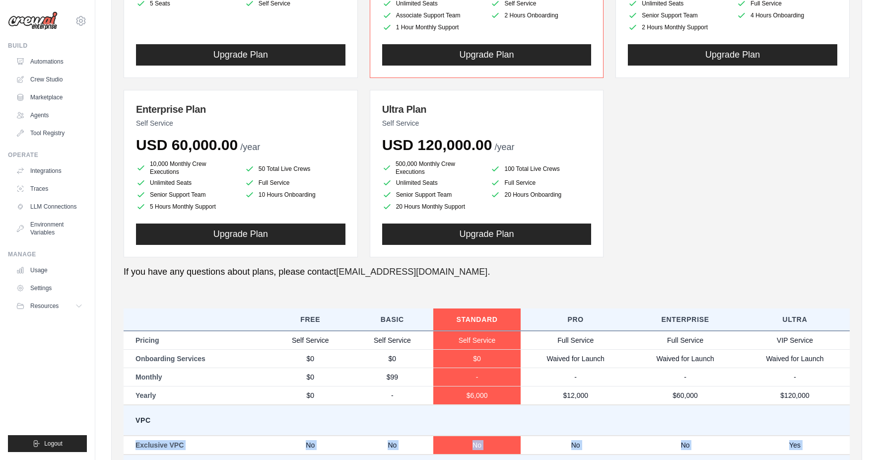
scroll to position [0, 0]
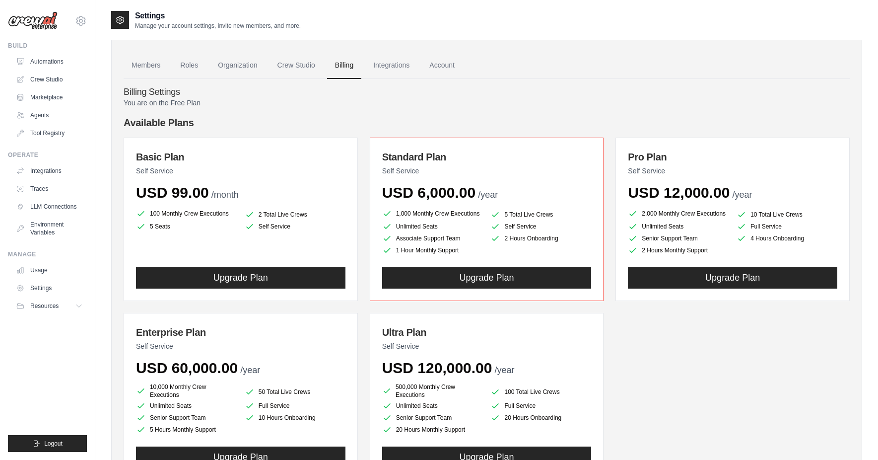
click at [396, 133] on div "Available Plans Basic Plan Self Service USD 99.00 /month 100 Monthly Crew Execu…" at bounding box center [487, 298] width 726 height 364
click at [400, 119] on h4 "Available Plans" at bounding box center [487, 123] width 726 height 14
drag, startPoint x: 541, startPoint y: 231, endPoint x: 729, endPoint y: 359, distance: 227.5
click at [729, 359] on div "Available Plans Basic Plan Self Service USD 99.00 /month 100 Monthly Crew Execu…" at bounding box center [487, 298] width 726 height 364
click at [731, 358] on div "Basic Plan Self Service USD 99.00 /month 100 Monthly Crew Executions 2 Total Li…" at bounding box center [487, 308] width 726 height 342
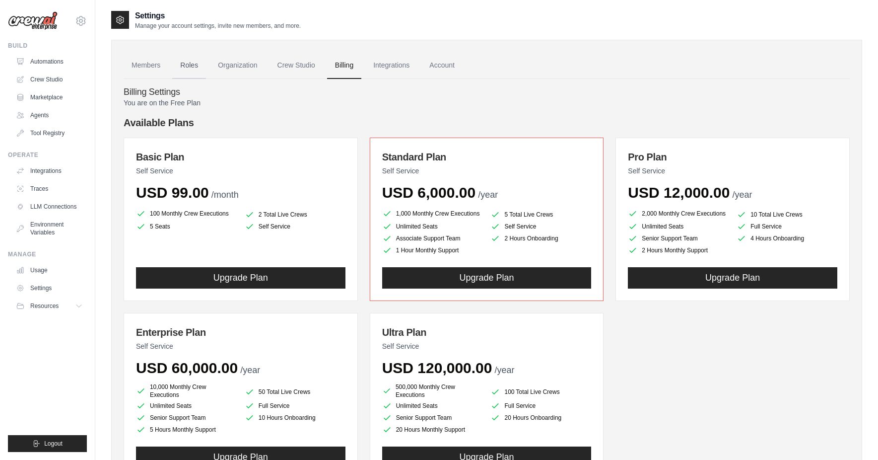
click at [194, 62] on link "Roles" at bounding box center [189, 65] width 34 height 27
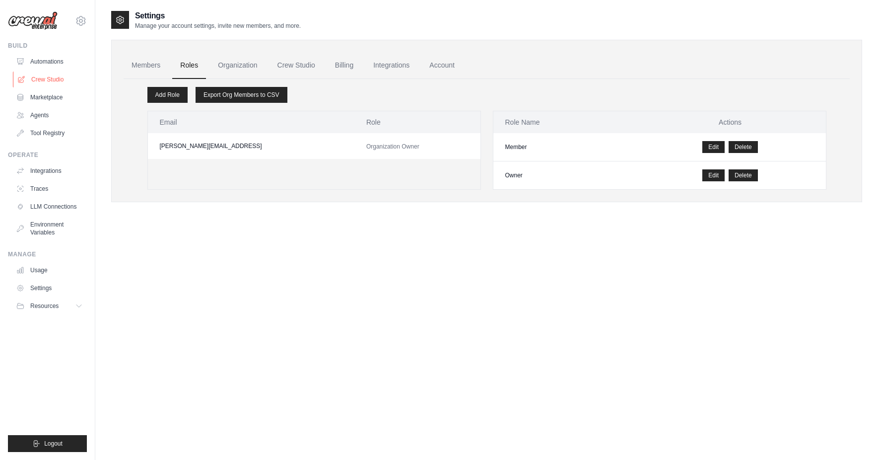
click at [59, 87] on link "Crew Studio" at bounding box center [50, 79] width 75 height 16
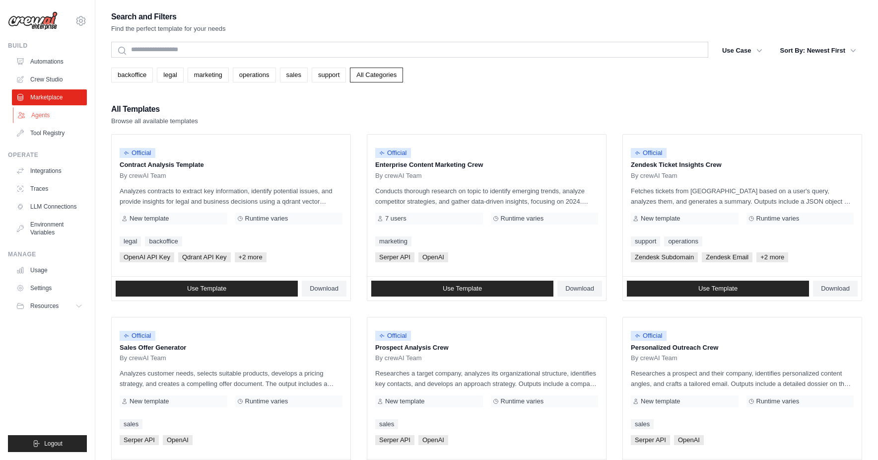
click at [60, 111] on link "Agents" at bounding box center [50, 115] width 75 height 16
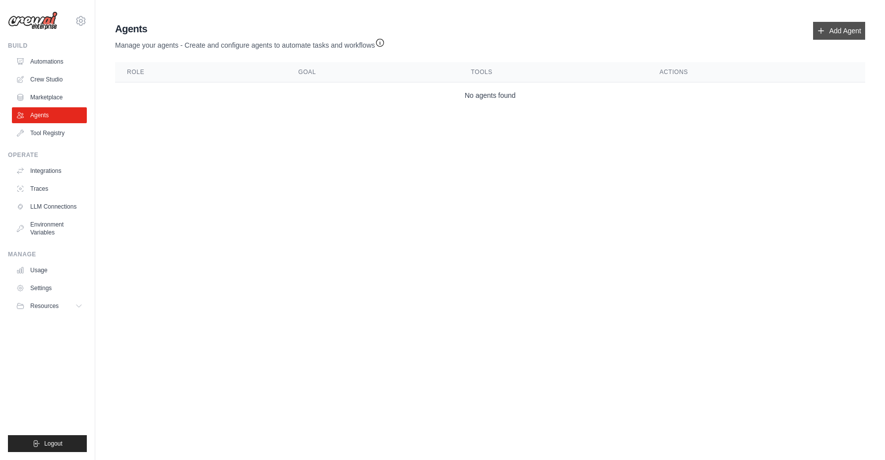
click at [865, 34] on div "Agents Manage your agents - Create and configure agents to automate tasks and w…" at bounding box center [490, 65] width 758 height 94
click at [855, 34] on link "Add Agent" at bounding box center [839, 31] width 52 height 18
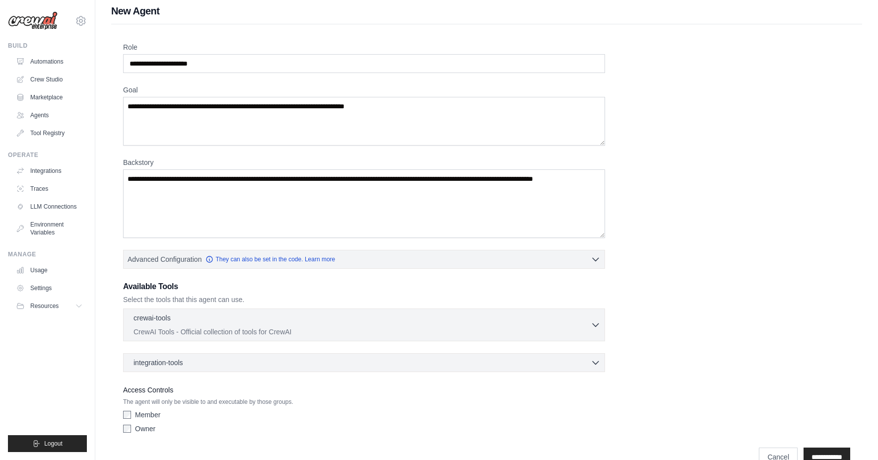
scroll to position [28, 0]
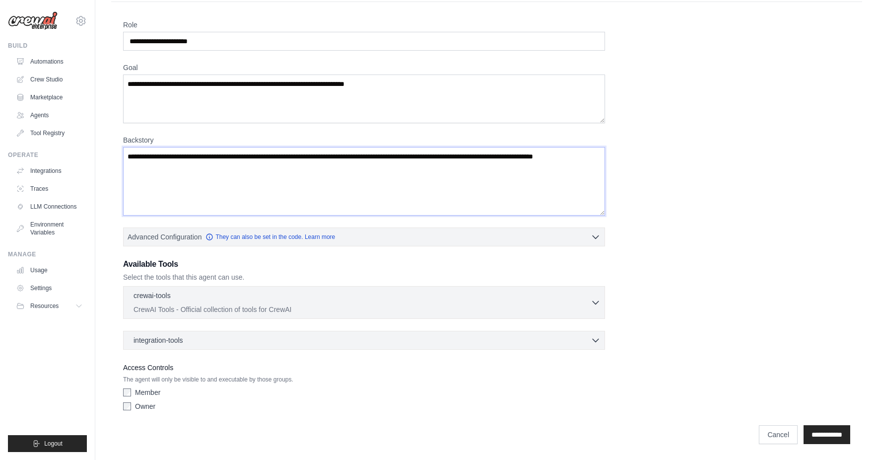
click at [187, 179] on textarea "Backstory" at bounding box center [364, 181] width 482 height 68
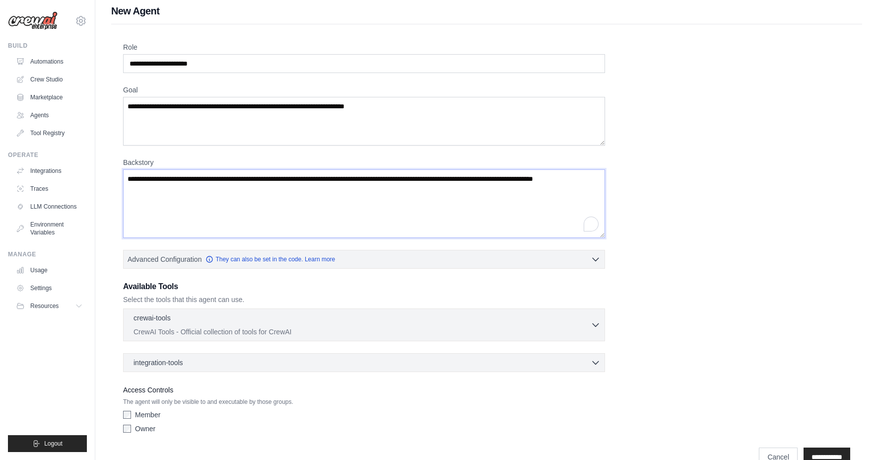
scroll to position [0, 0]
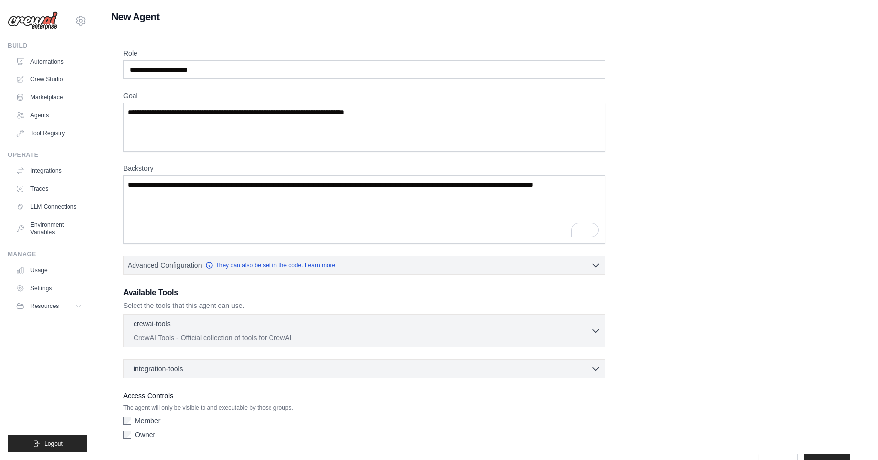
click at [172, 58] on div "Role" at bounding box center [364, 63] width 482 height 31
click at [172, 61] on input "Role" at bounding box center [364, 69] width 482 height 19
